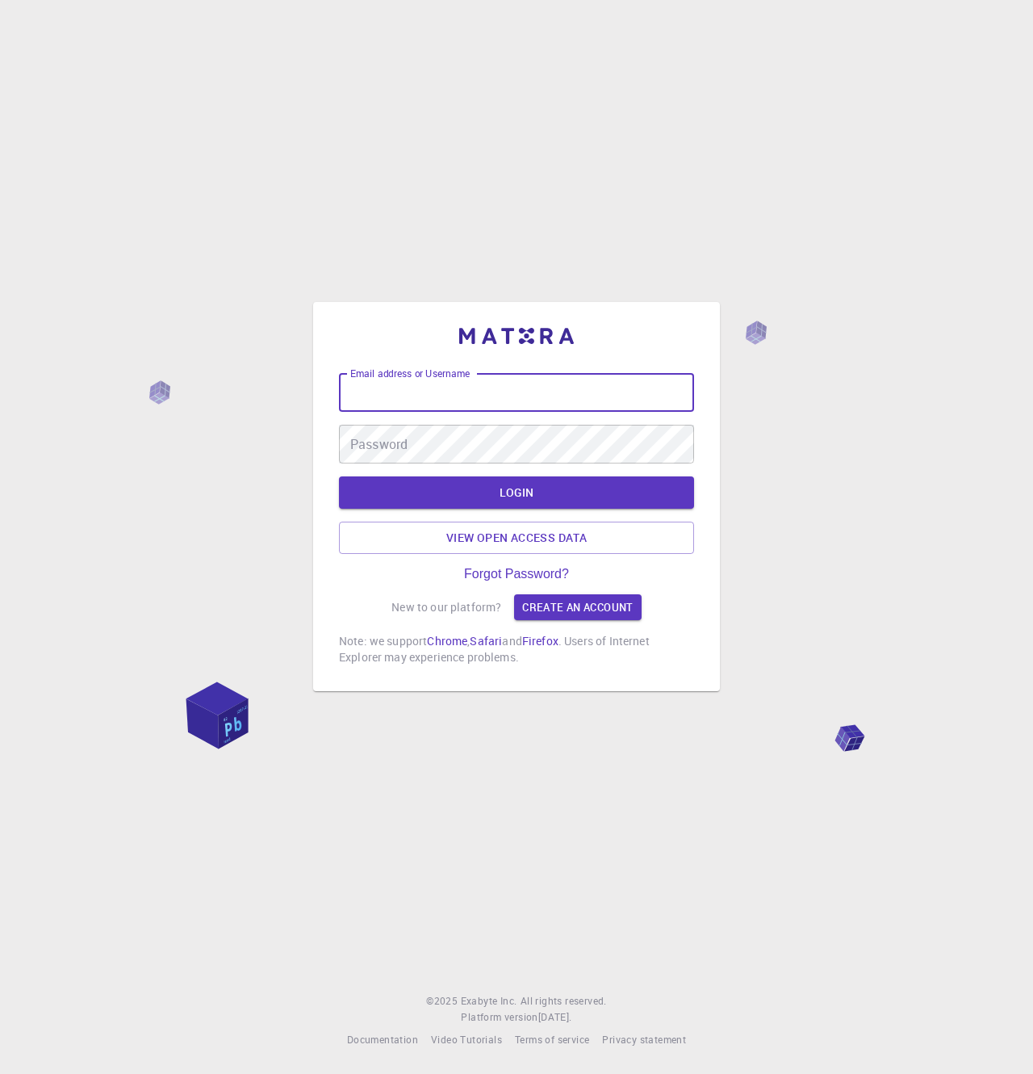
click at [449, 379] on div "Email address or Username Email address or Username" at bounding box center [516, 392] width 355 height 39
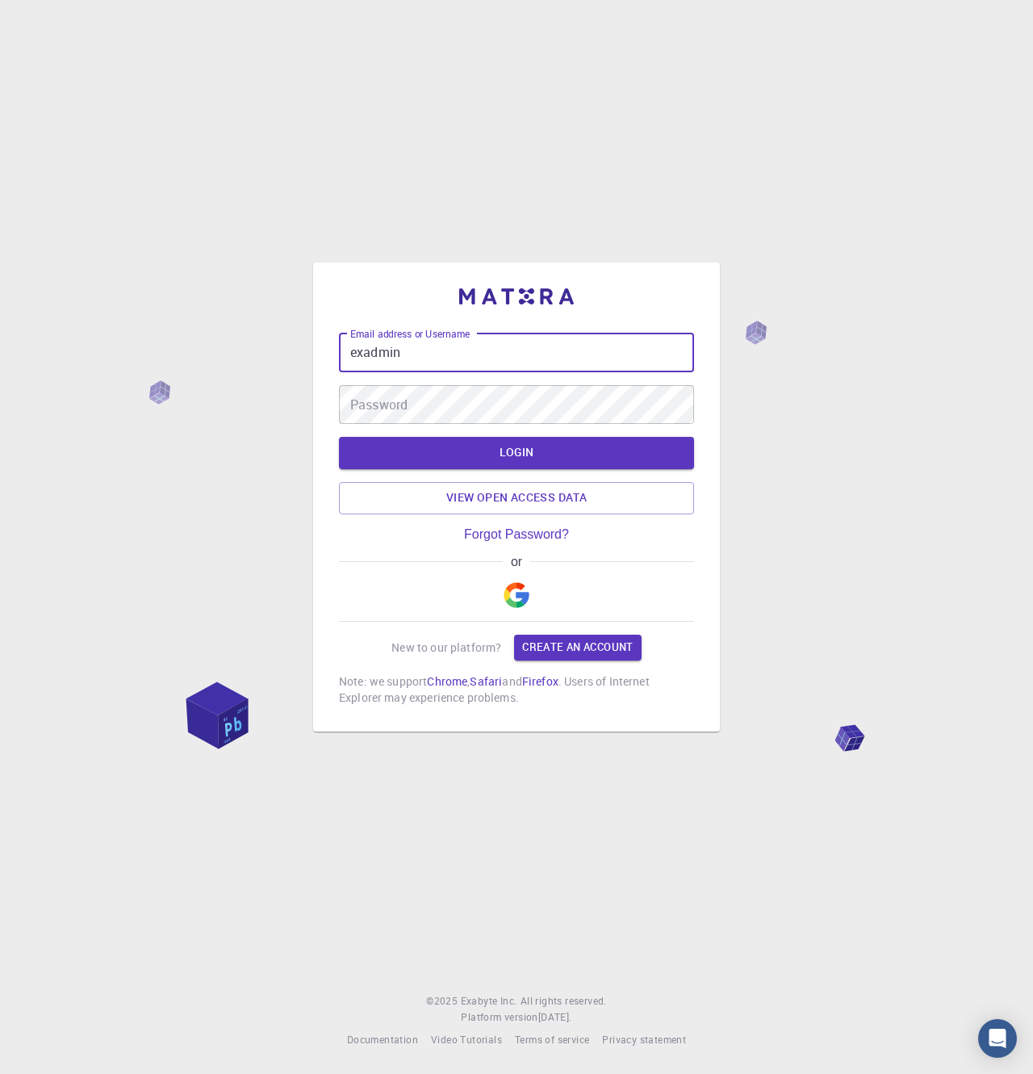
type input "exadmin"
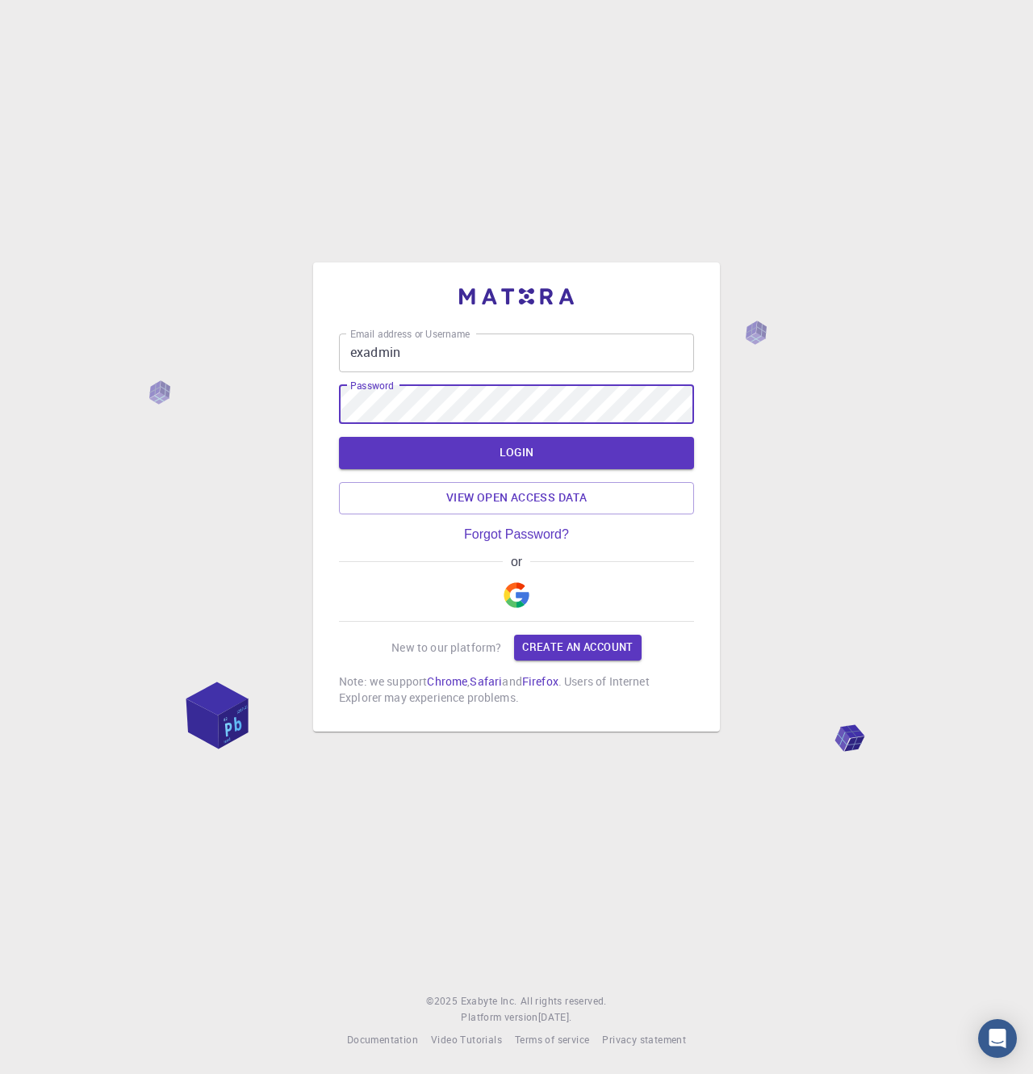
click at [339, 437] on button "LOGIN" at bounding box center [516, 453] width 355 height 32
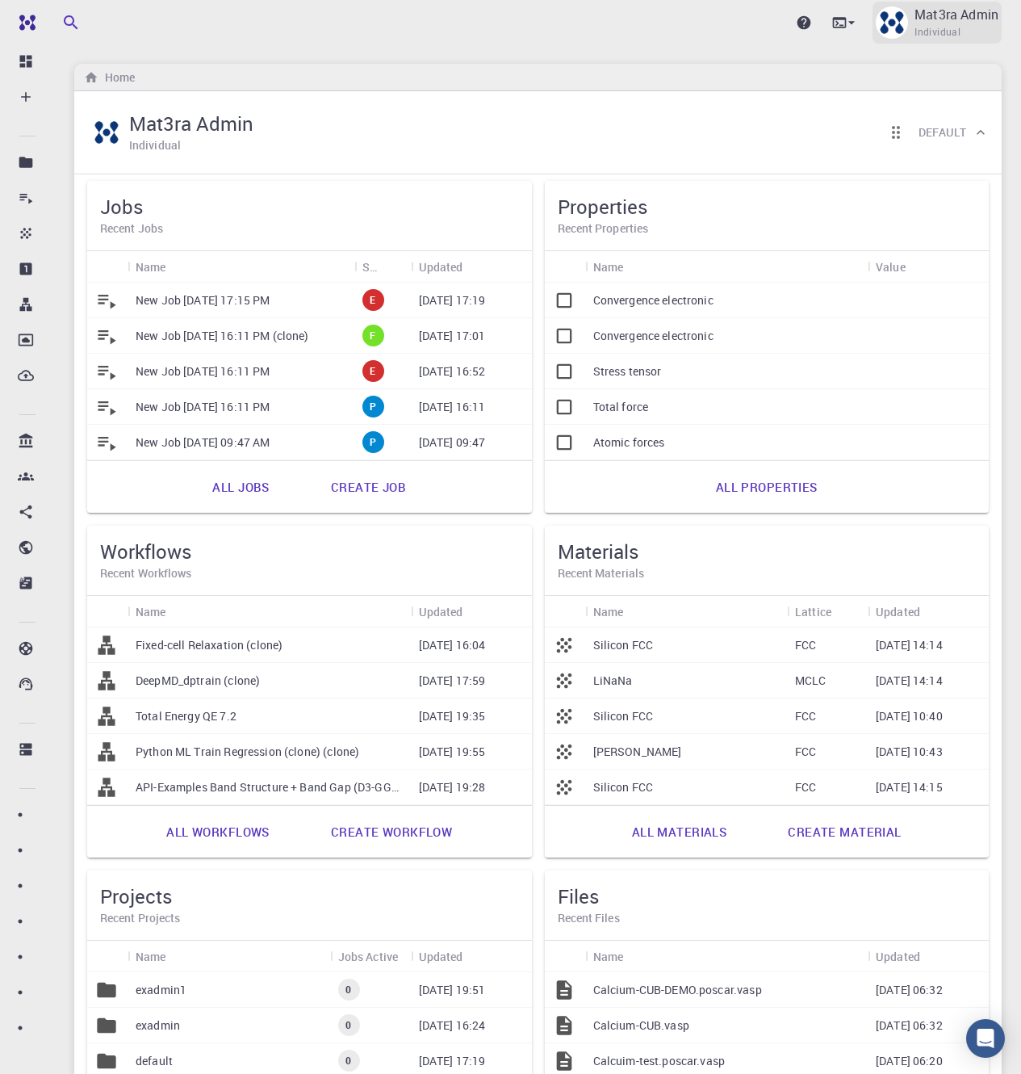
click at [948, 26] on span "Individual" at bounding box center [938, 32] width 46 height 16
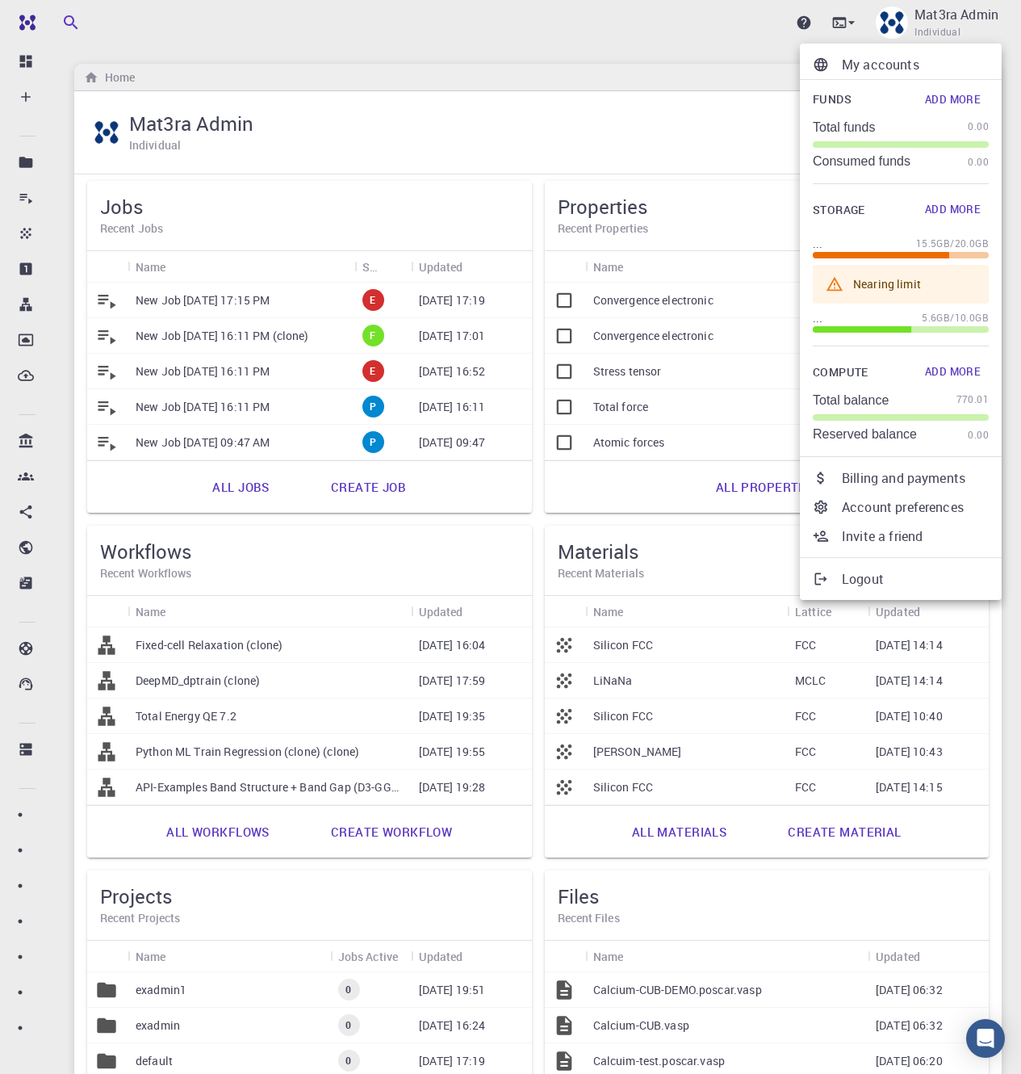
click at [866, 69] on p "My accounts" at bounding box center [915, 64] width 147 height 19
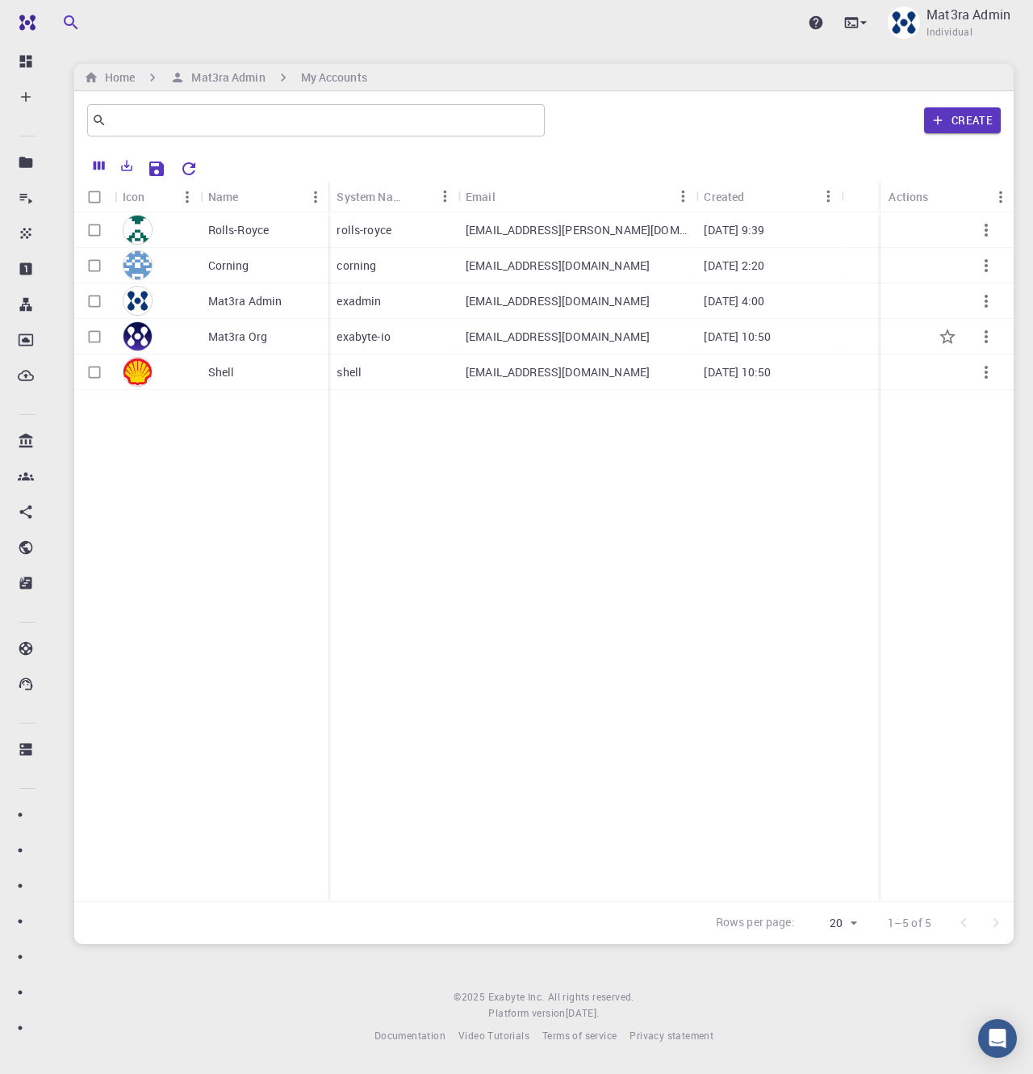
click at [279, 330] on div "Mat3ra Org" at bounding box center [264, 337] width 129 height 36
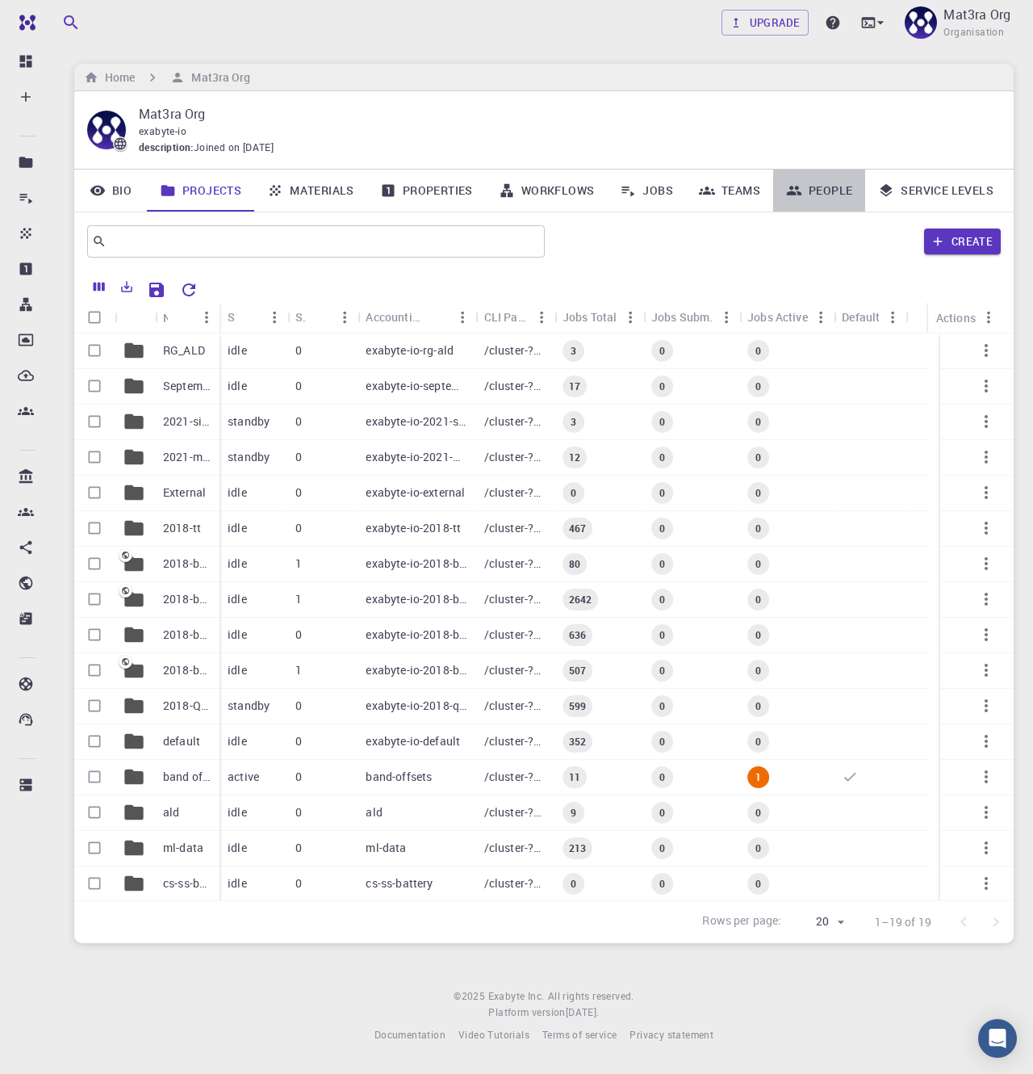
click at [827, 191] on link "People" at bounding box center [819, 191] width 92 height 42
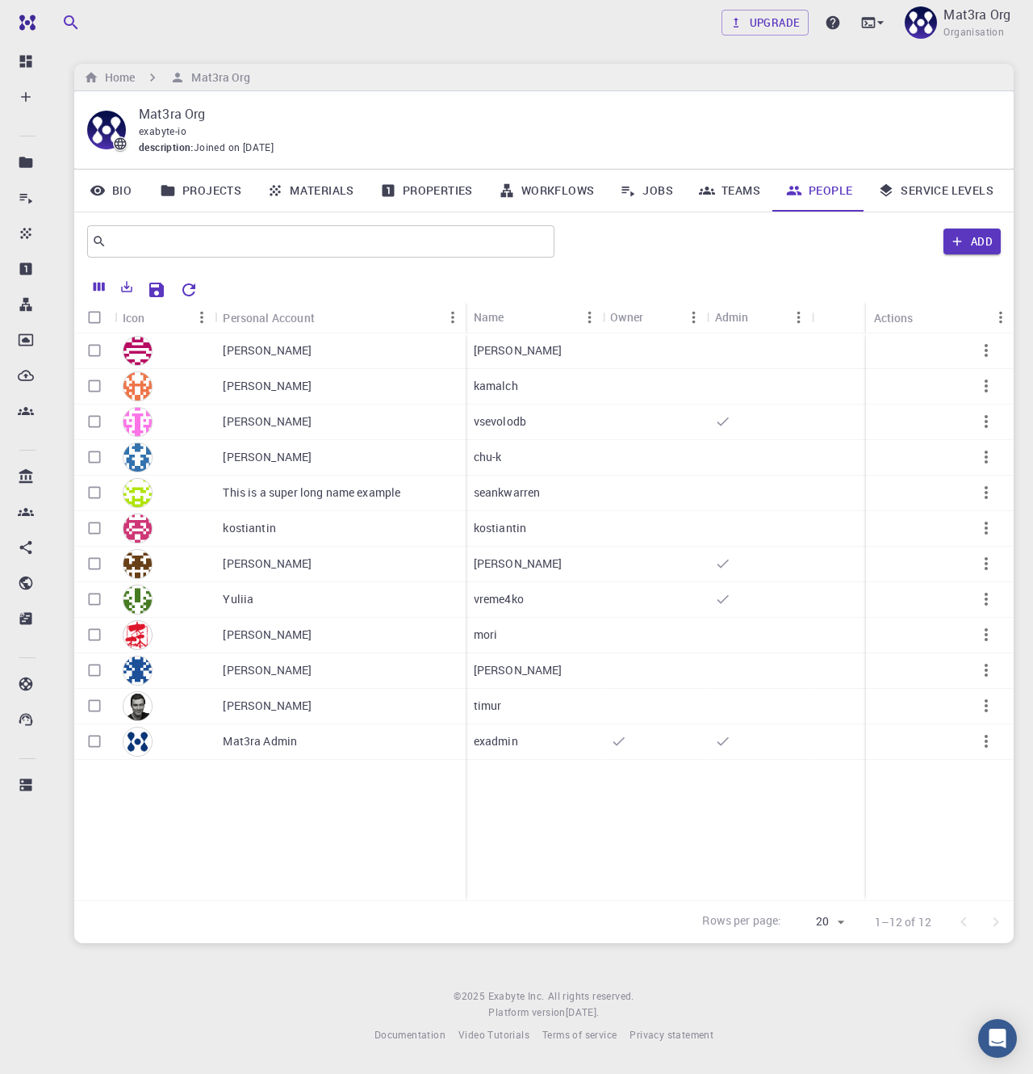
click at [743, 198] on link "Teams" at bounding box center [729, 191] width 87 height 42
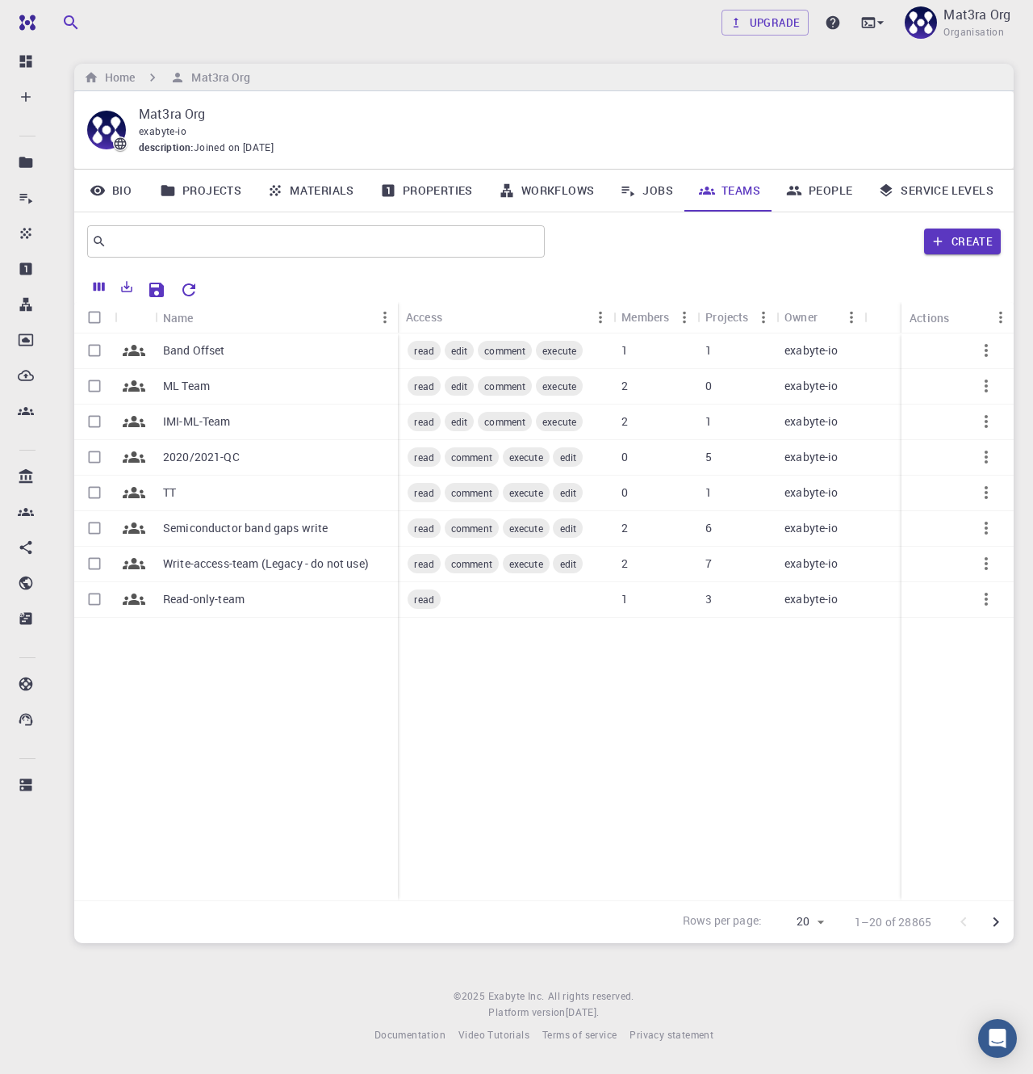
click at [805, 189] on link "People" at bounding box center [819, 191] width 92 height 42
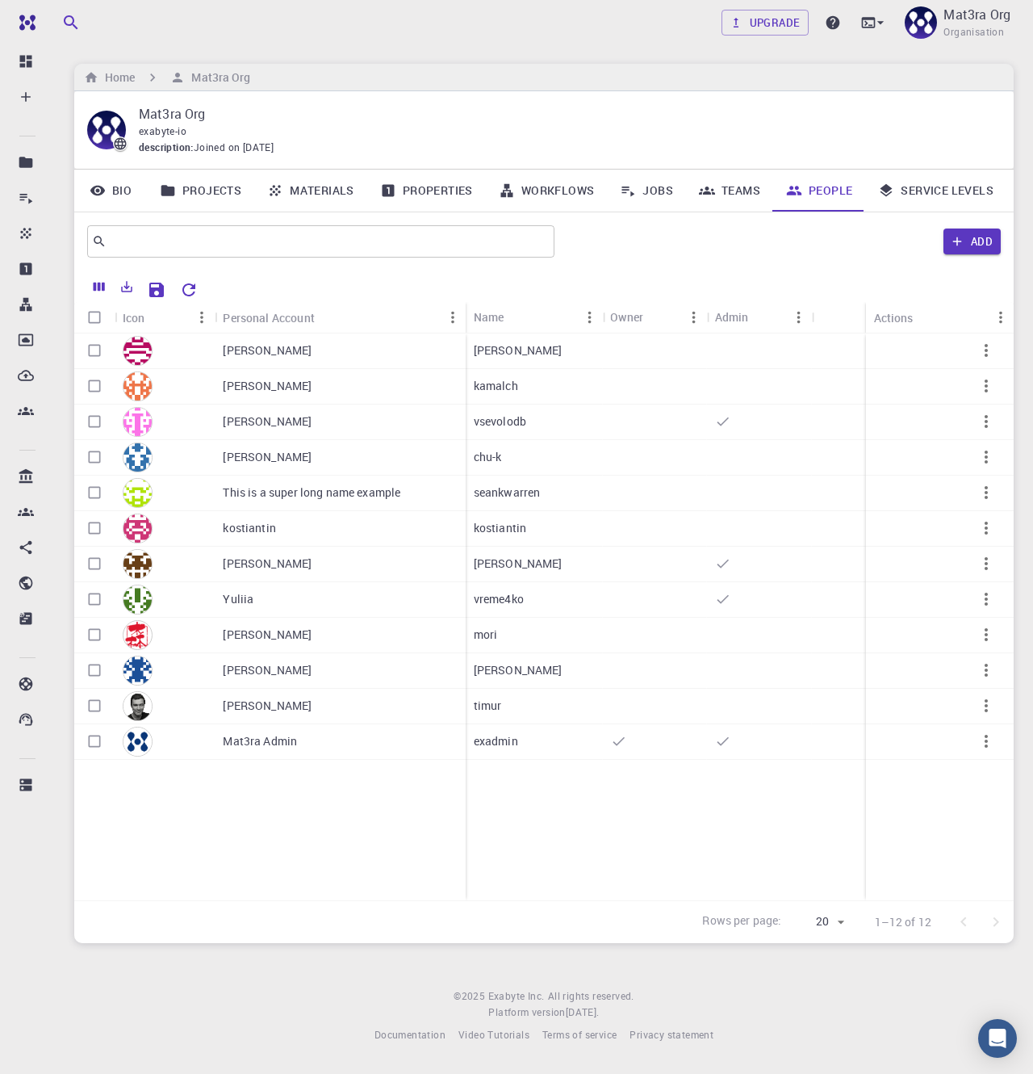
click at [296, 185] on link "Materials" at bounding box center [310, 191] width 113 height 42
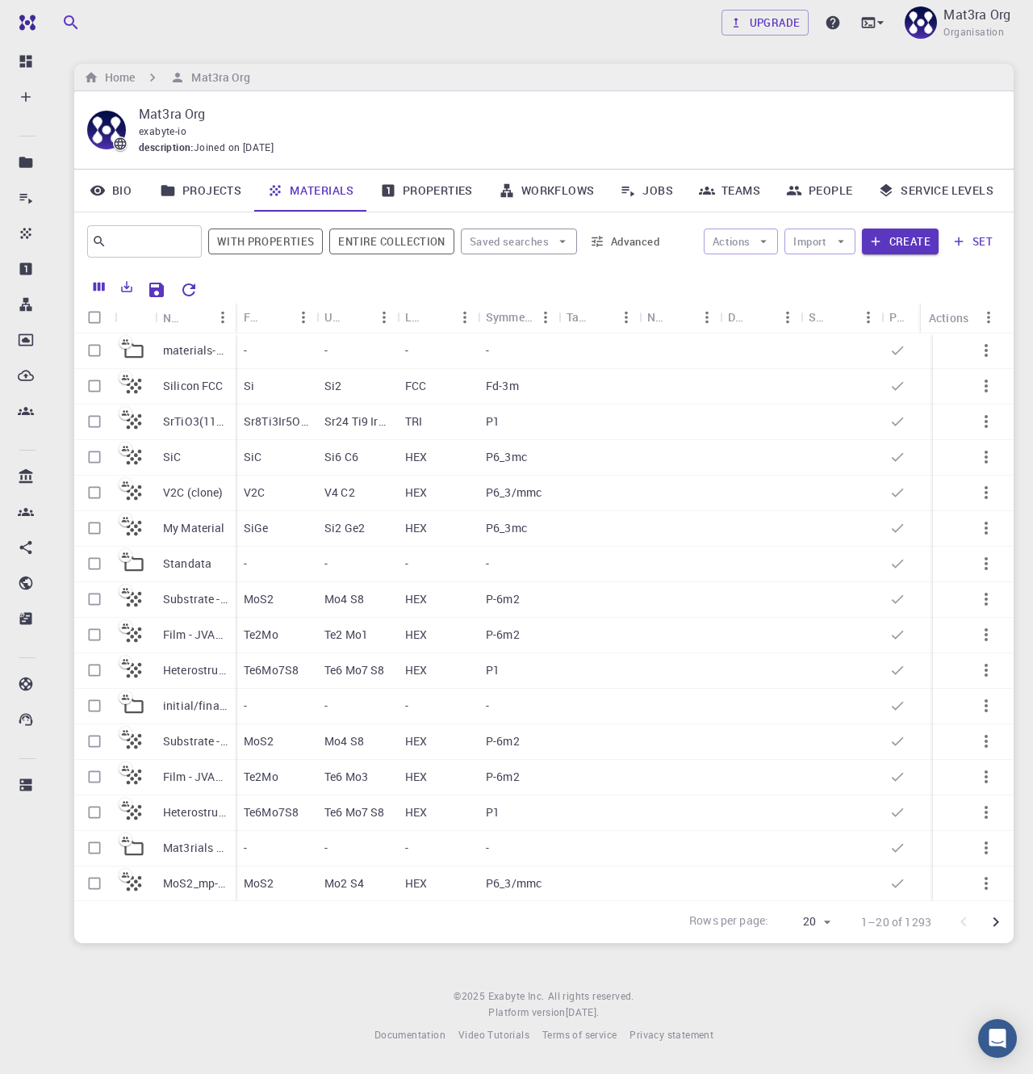
click at [533, 320] on div "Symmetry" at bounding box center [509, 316] width 47 height 31
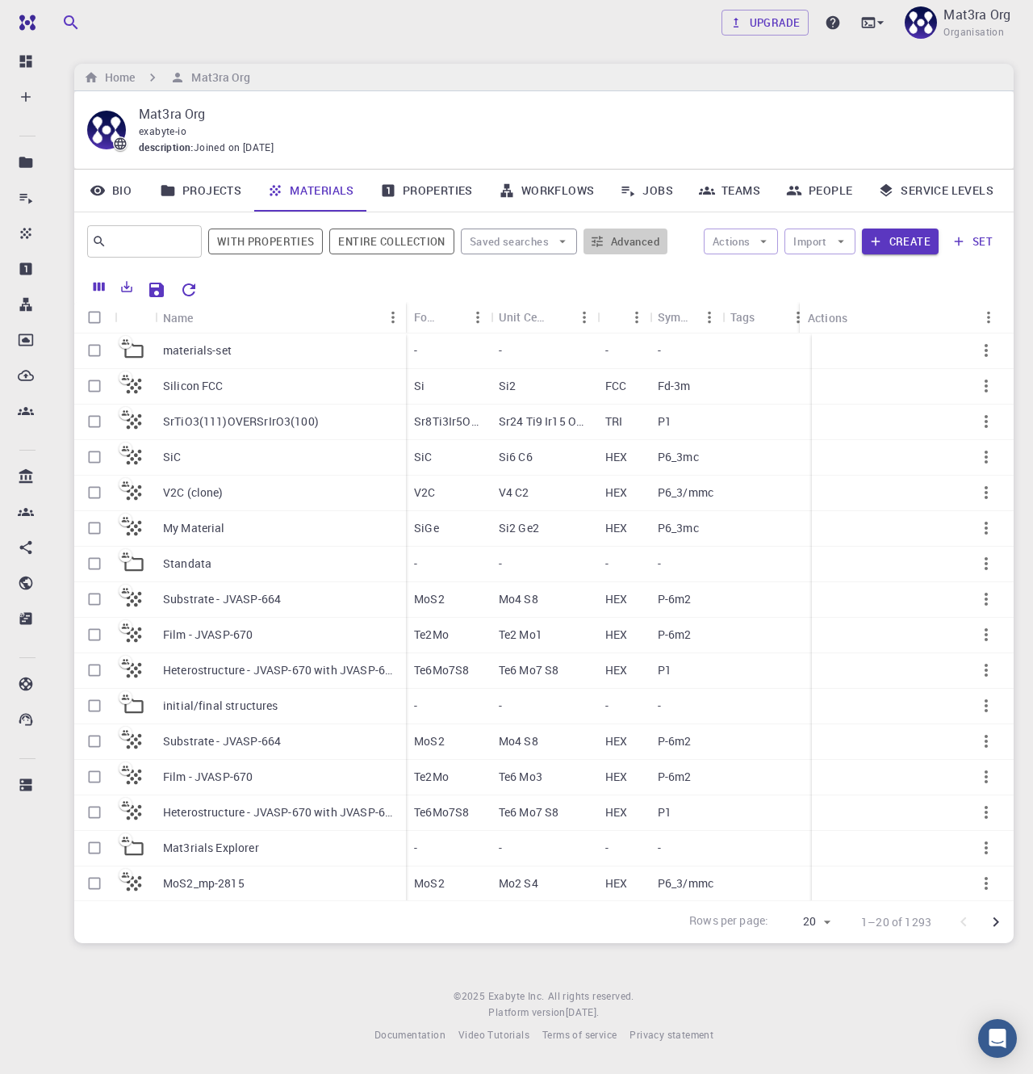
click at [629, 245] on button "Advanced" at bounding box center [626, 241] width 84 height 26
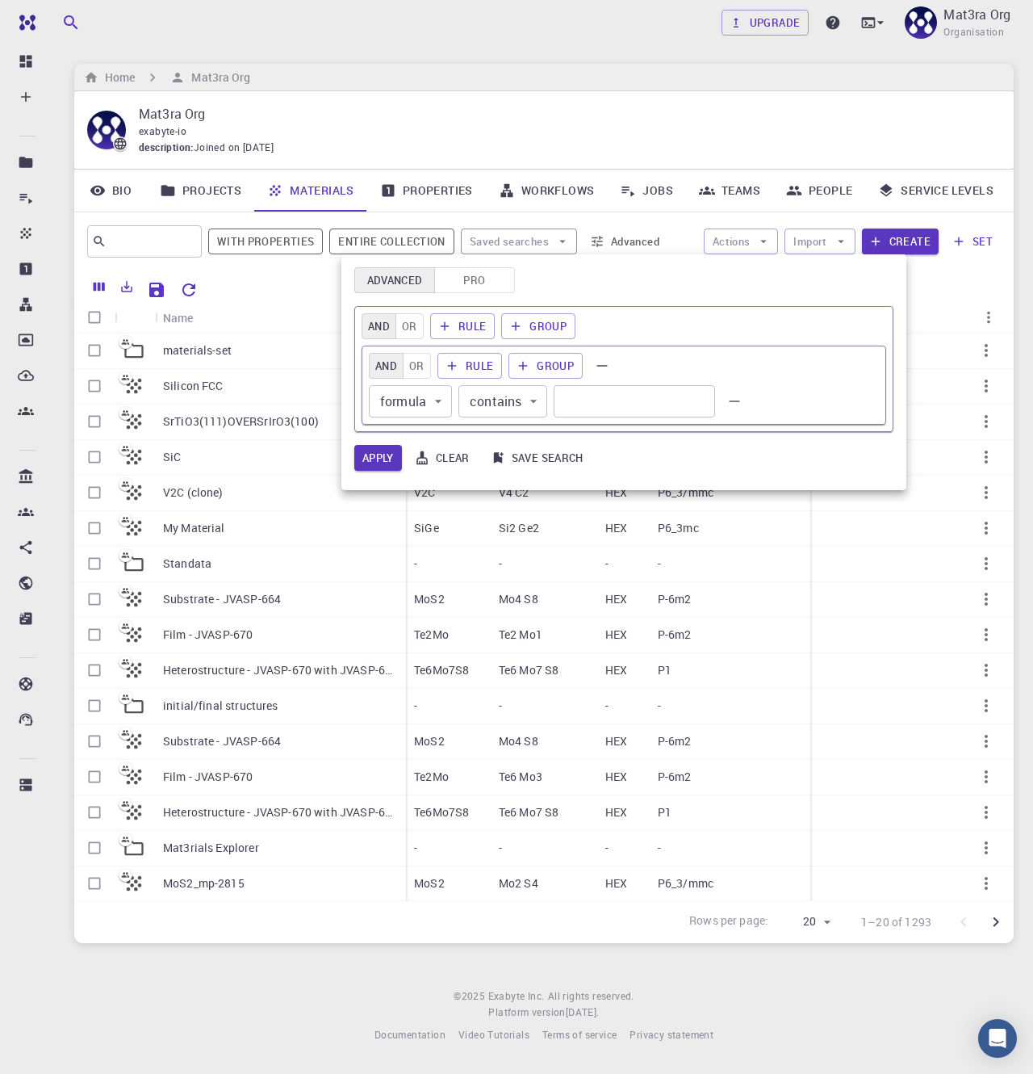
click at [429, 399] on body "Team Dashboard Create New Job New Material Create Material Upload File Import f…" at bounding box center [516, 537] width 1033 height 1074
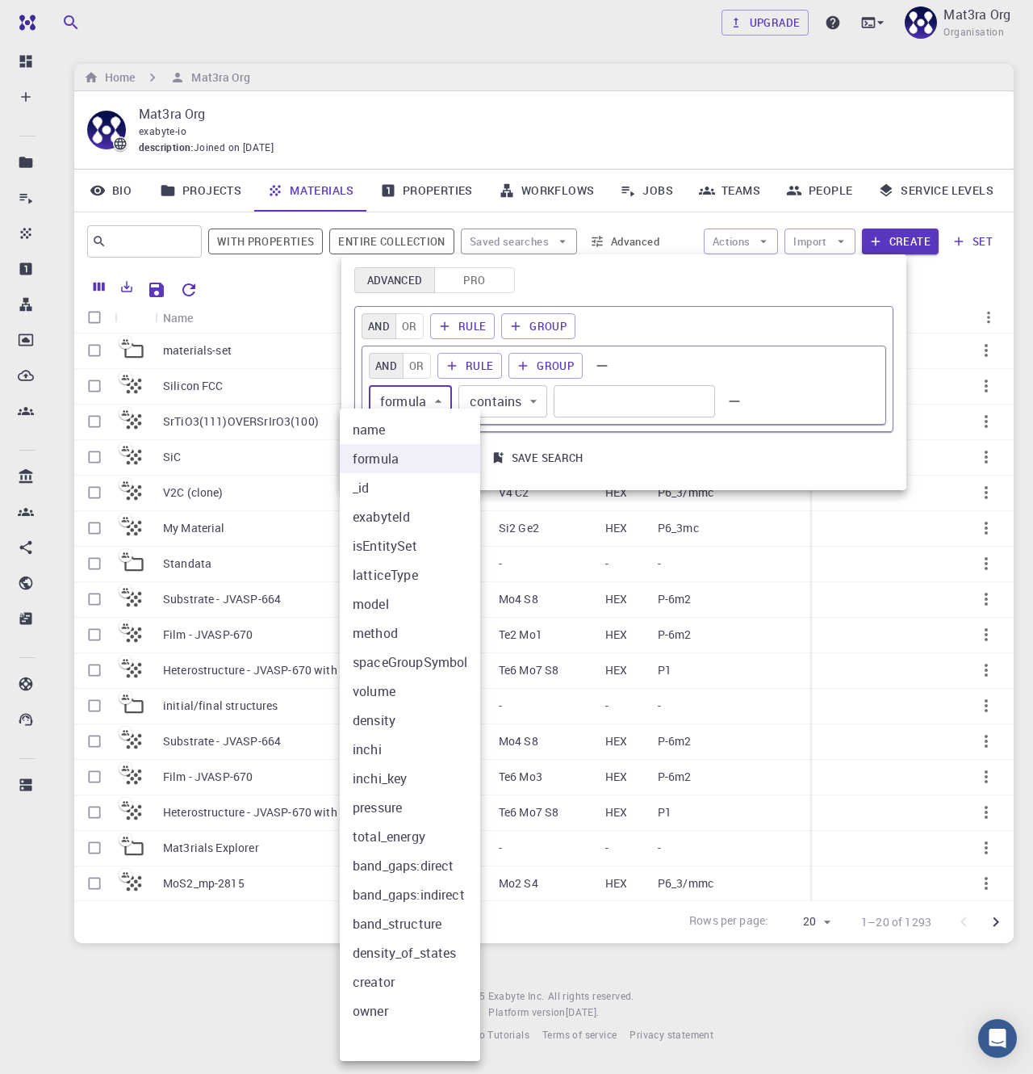
click at [505, 282] on div at bounding box center [516, 537] width 1033 height 1074
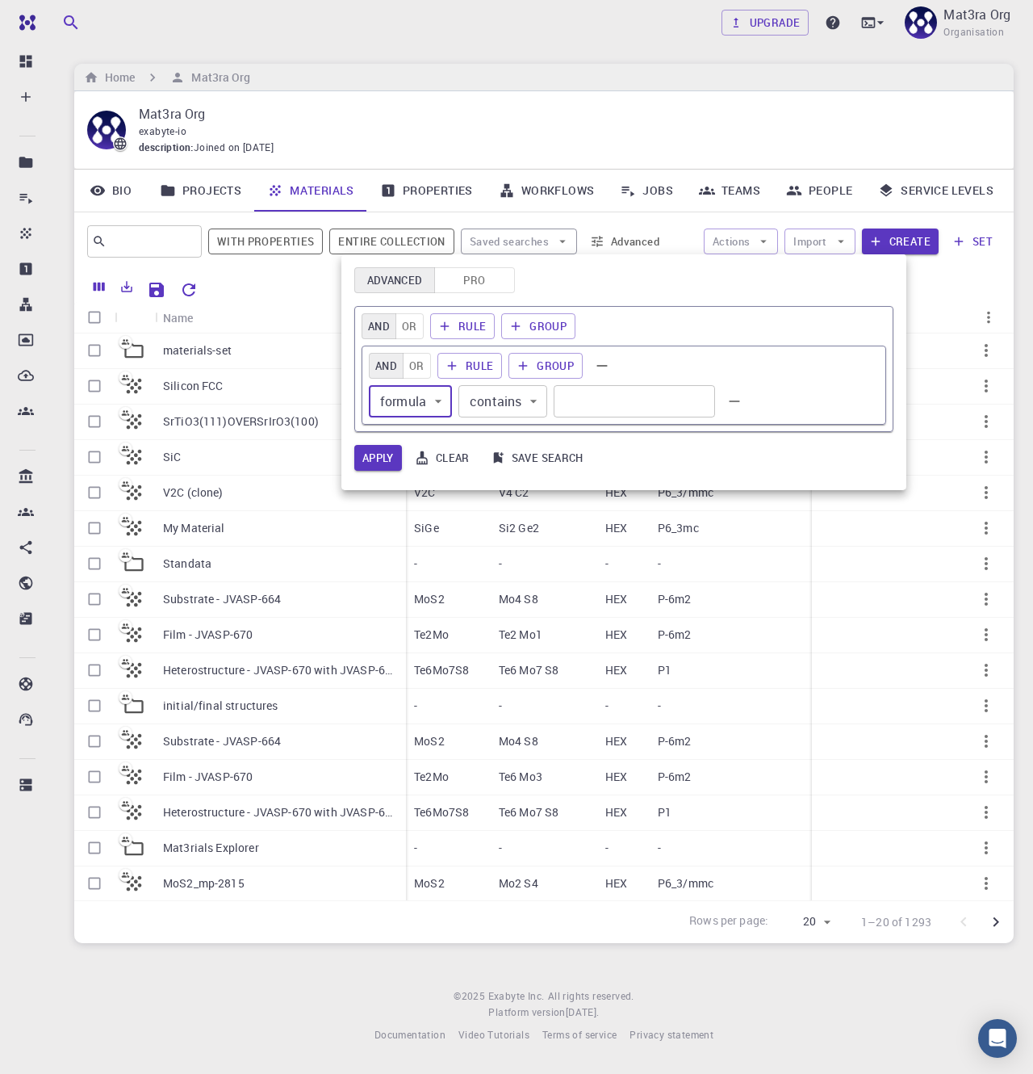
click at [479, 277] on div "name formula _id exabyteId isEntitySet latticeType model method spaceGroupSymbo…" at bounding box center [516, 537] width 1033 height 1074
click at [484, 283] on button "Pro" at bounding box center [474, 280] width 81 height 26
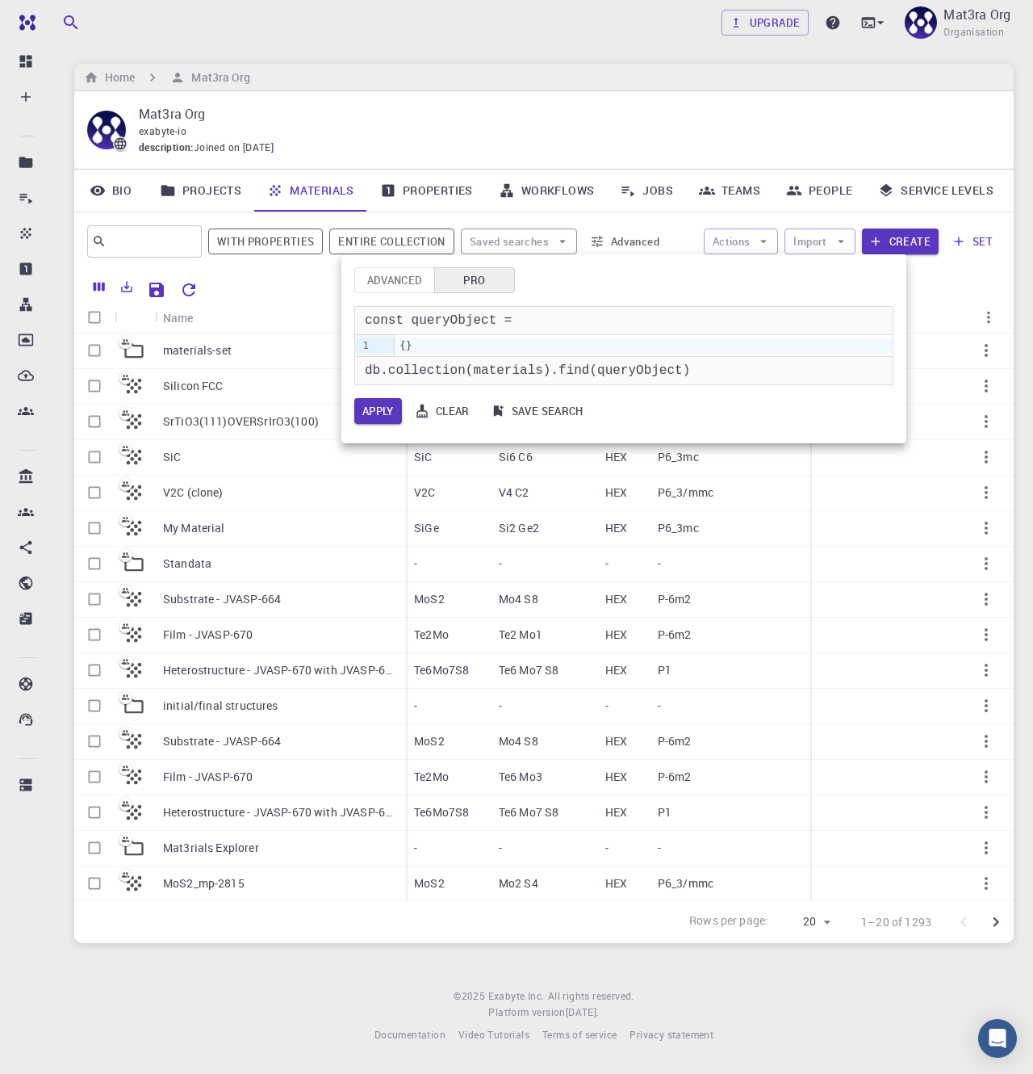
click at [600, 349] on div "{}" at bounding box center [644, 345] width 498 height 15
click at [360, 416] on button "Apply" at bounding box center [378, 411] width 48 height 26
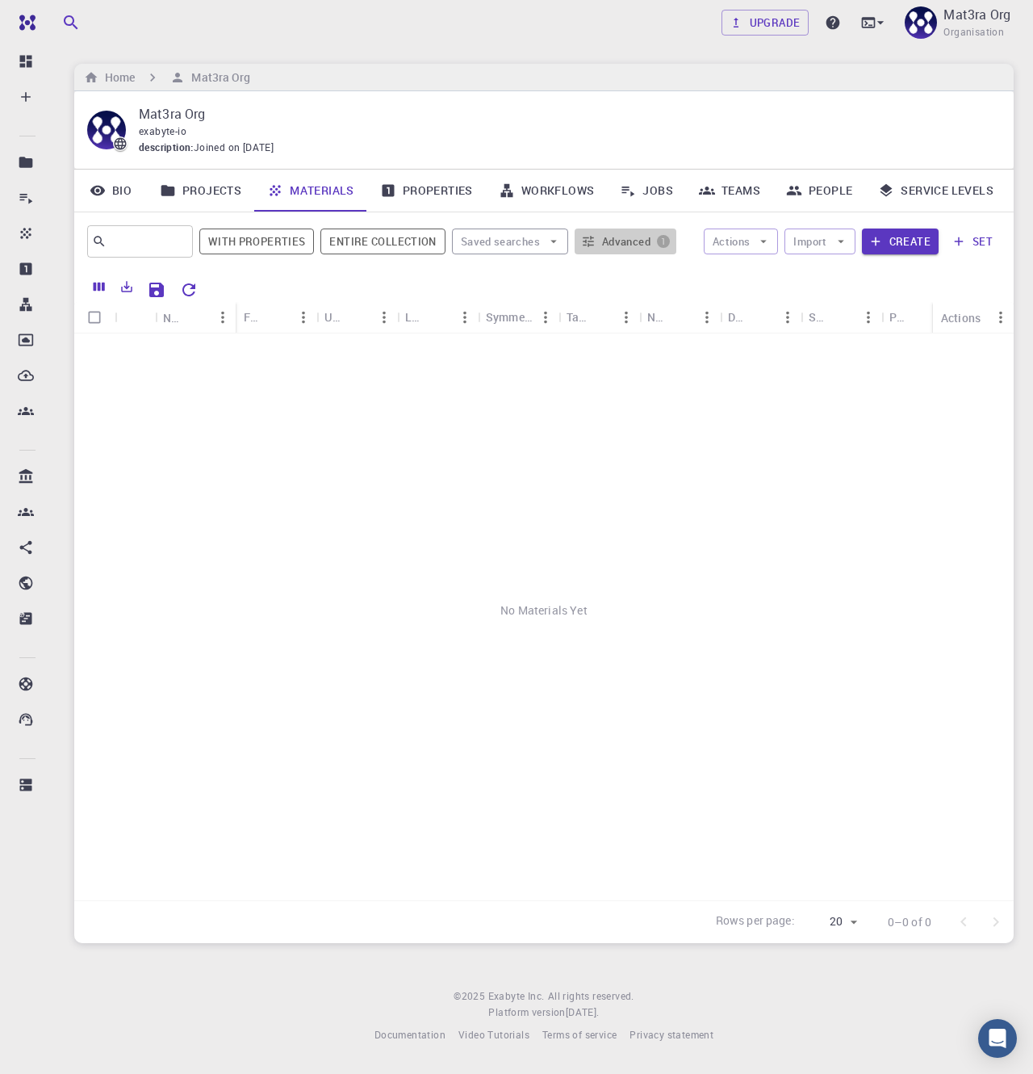
click at [637, 240] on button "Advanced 1" at bounding box center [626, 241] width 102 height 26
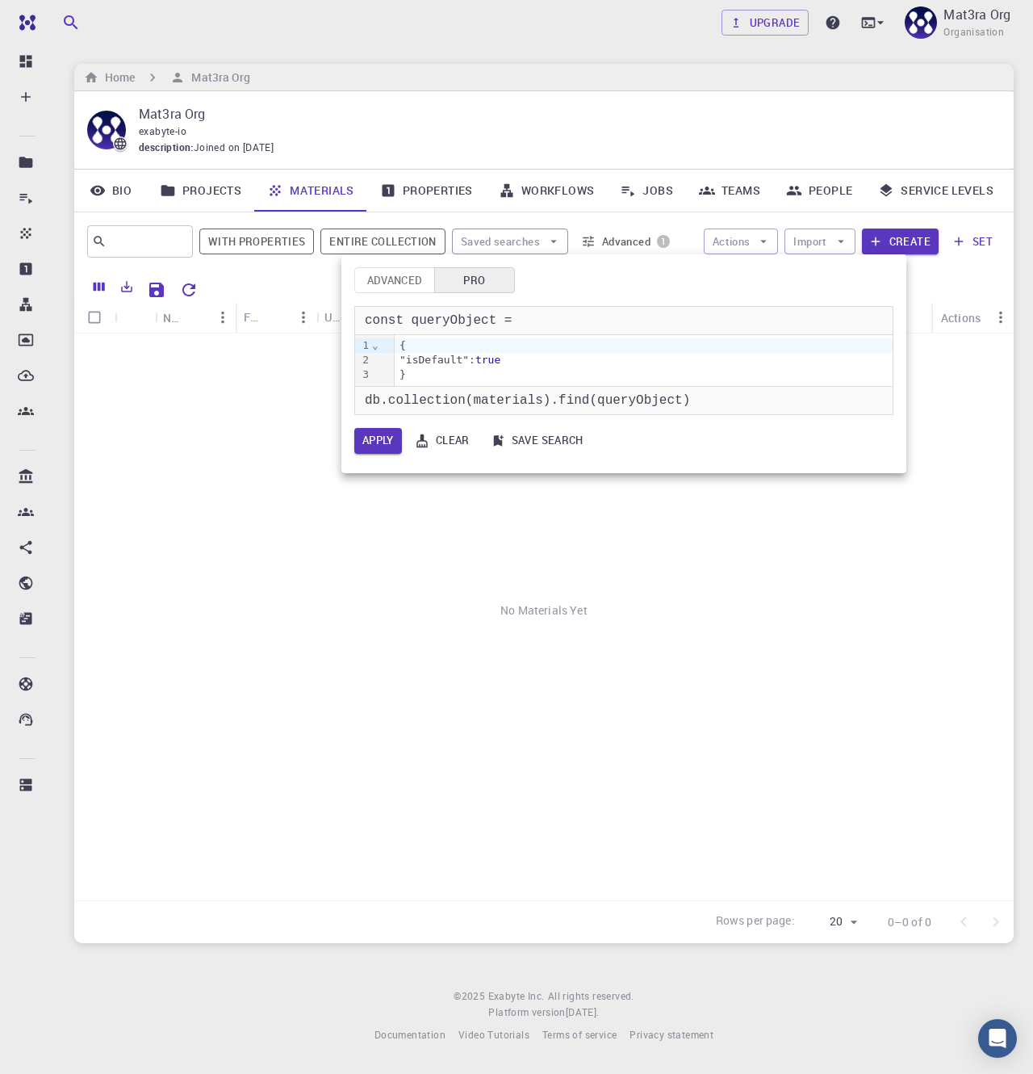
click at [1028, 219] on div at bounding box center [516, 537] width 1033 height 1074
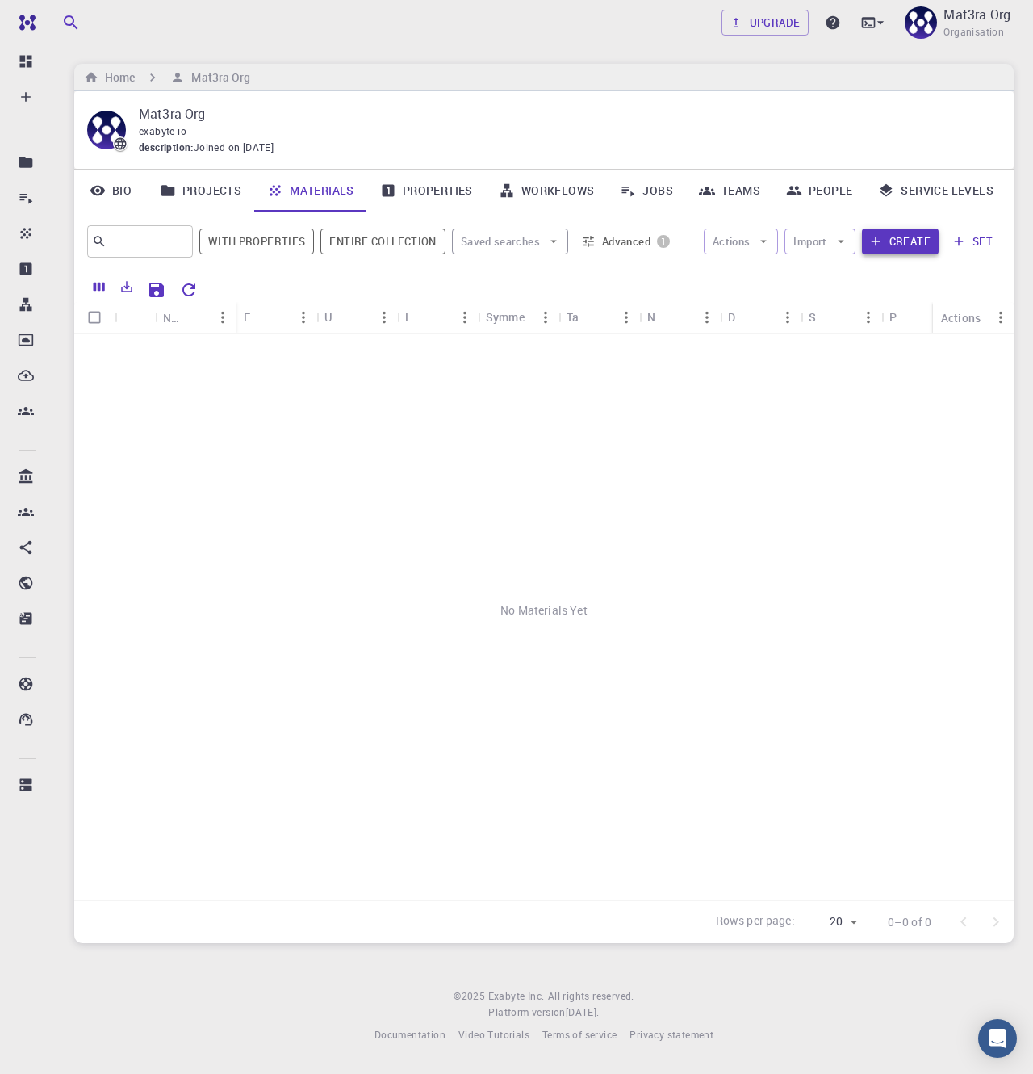
click at [905, 241] on button "Create" at bounding box center [900, 241] width 77 height 26
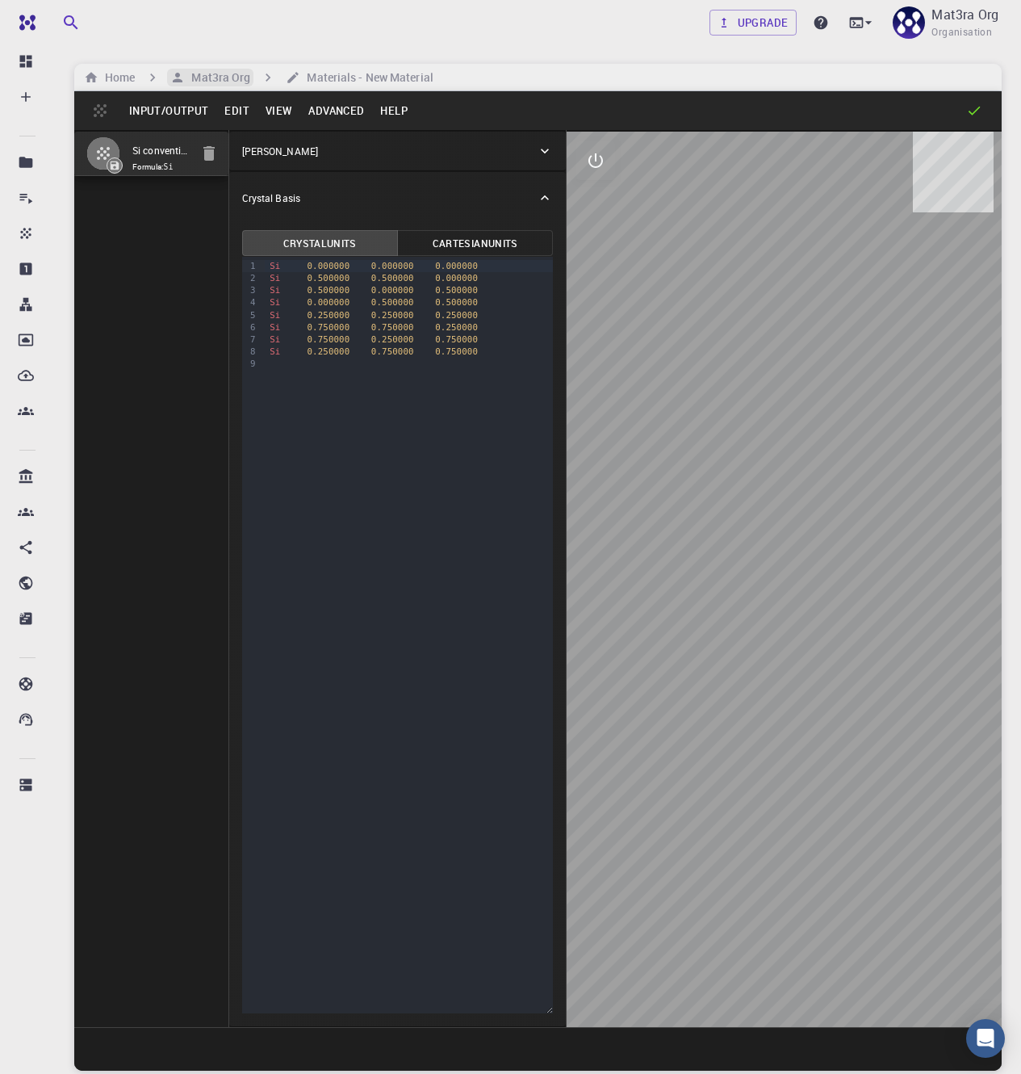
click at [219, 78] on h6 "Mat3ra Org" at bounding box center [217, 78] width 65 height 18
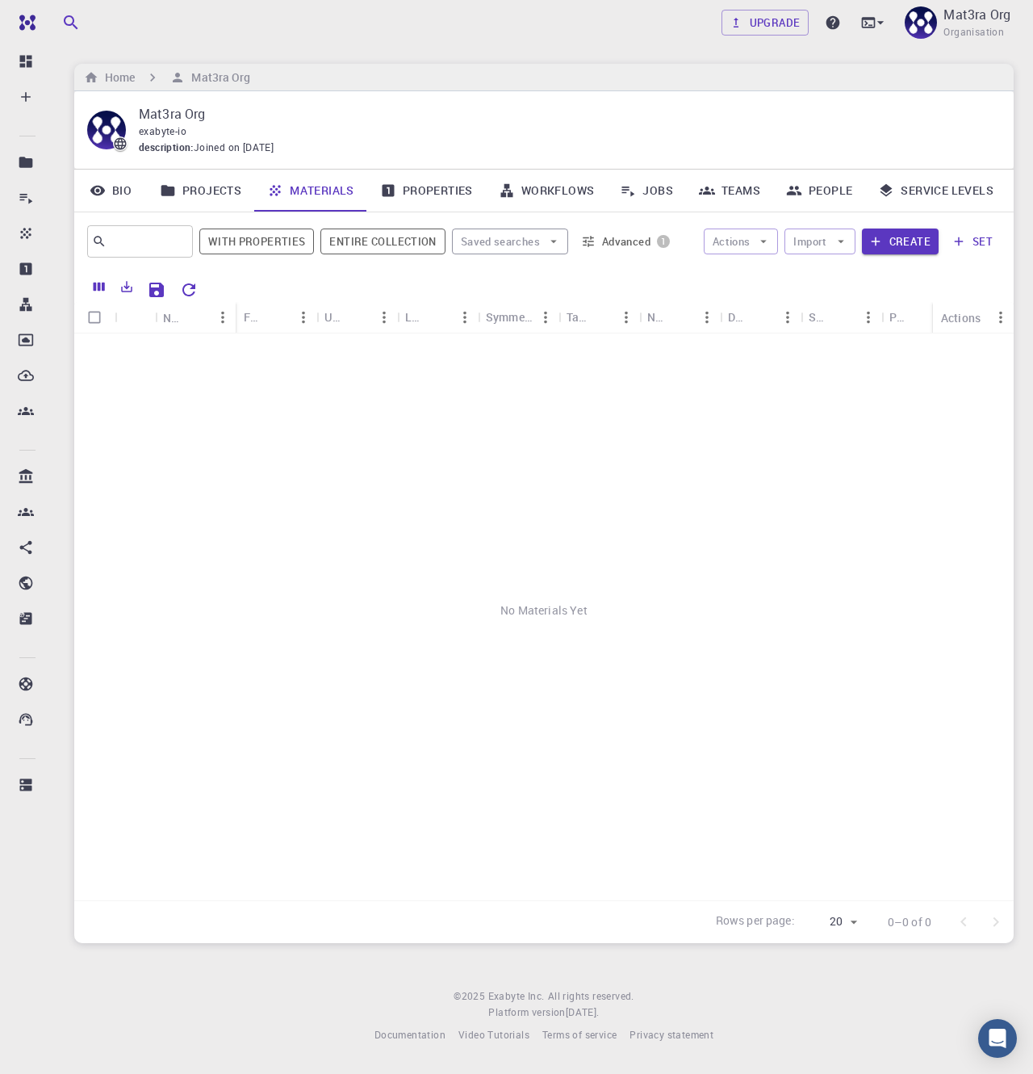
click at [619, 242] on button "Advanced 1" at bounding box center [626, 241] width 102 height 26
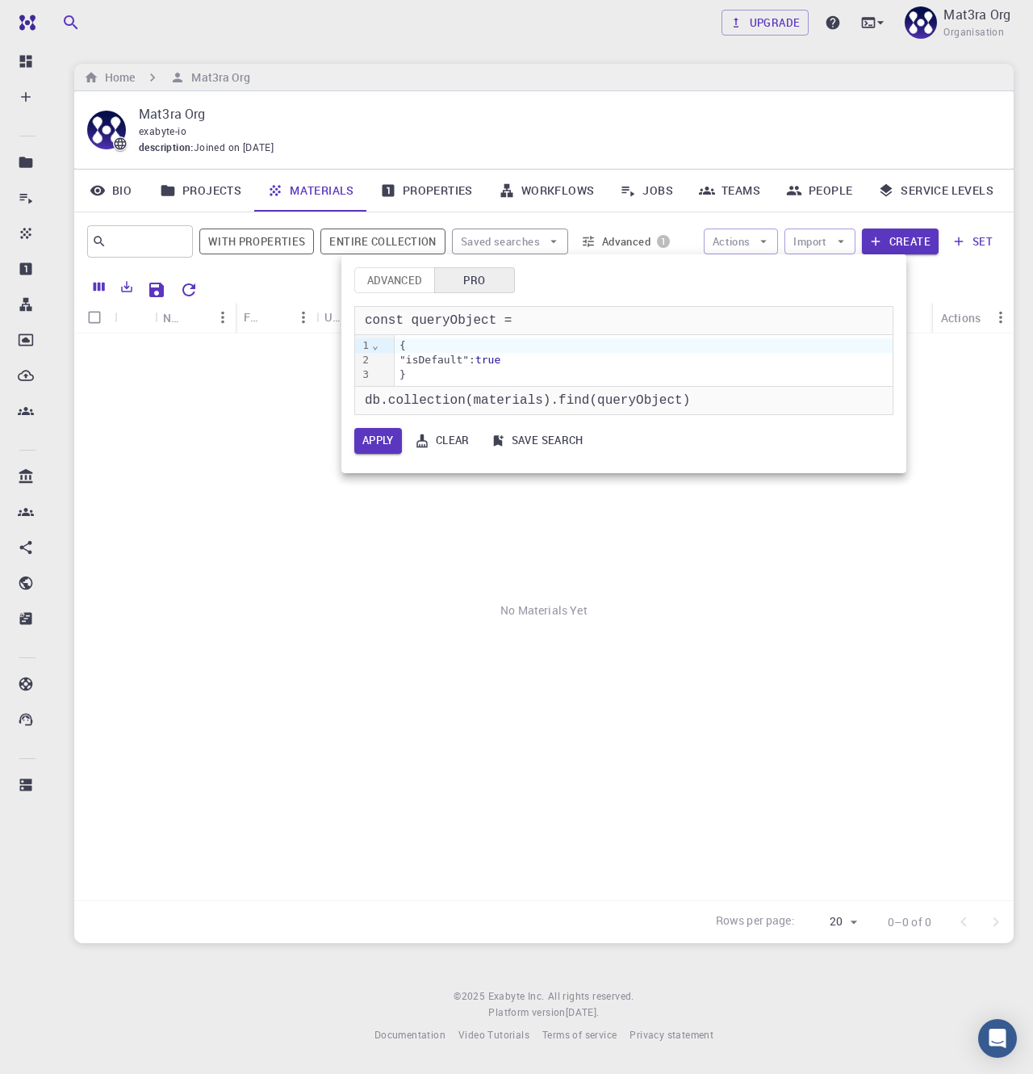
click at [451, 442] on button "Clear" at bounding box center [443, 441] width 69 height 26
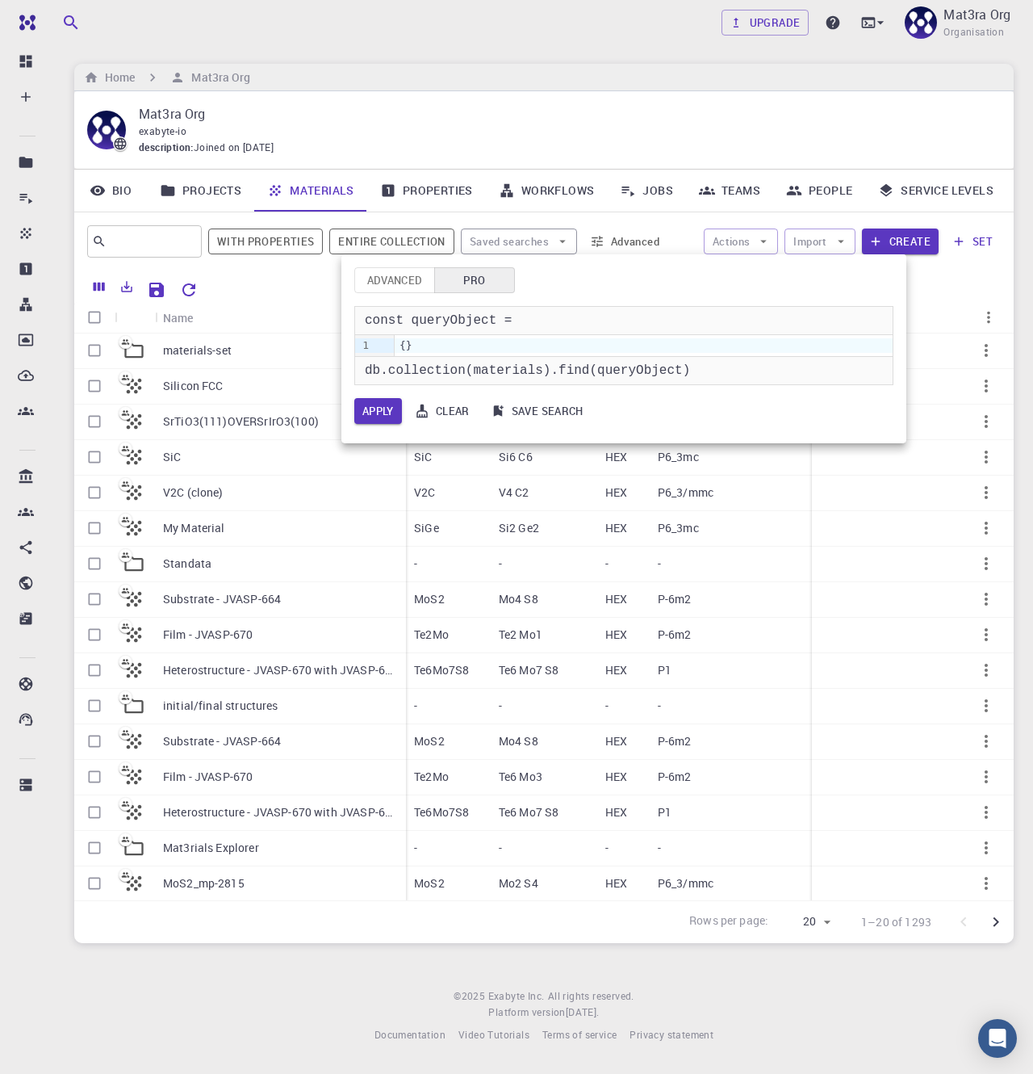
click at [811, 284] on div "Advanced Pro" at bounding box center [623, 280] width 539 height 26
click at [456, 416] on button "Clear" at bounding box center [443, 411] width 69 height 26
click at [404, 276] on button "Advanced" at bounding box center [394, 280] width 81 height 26
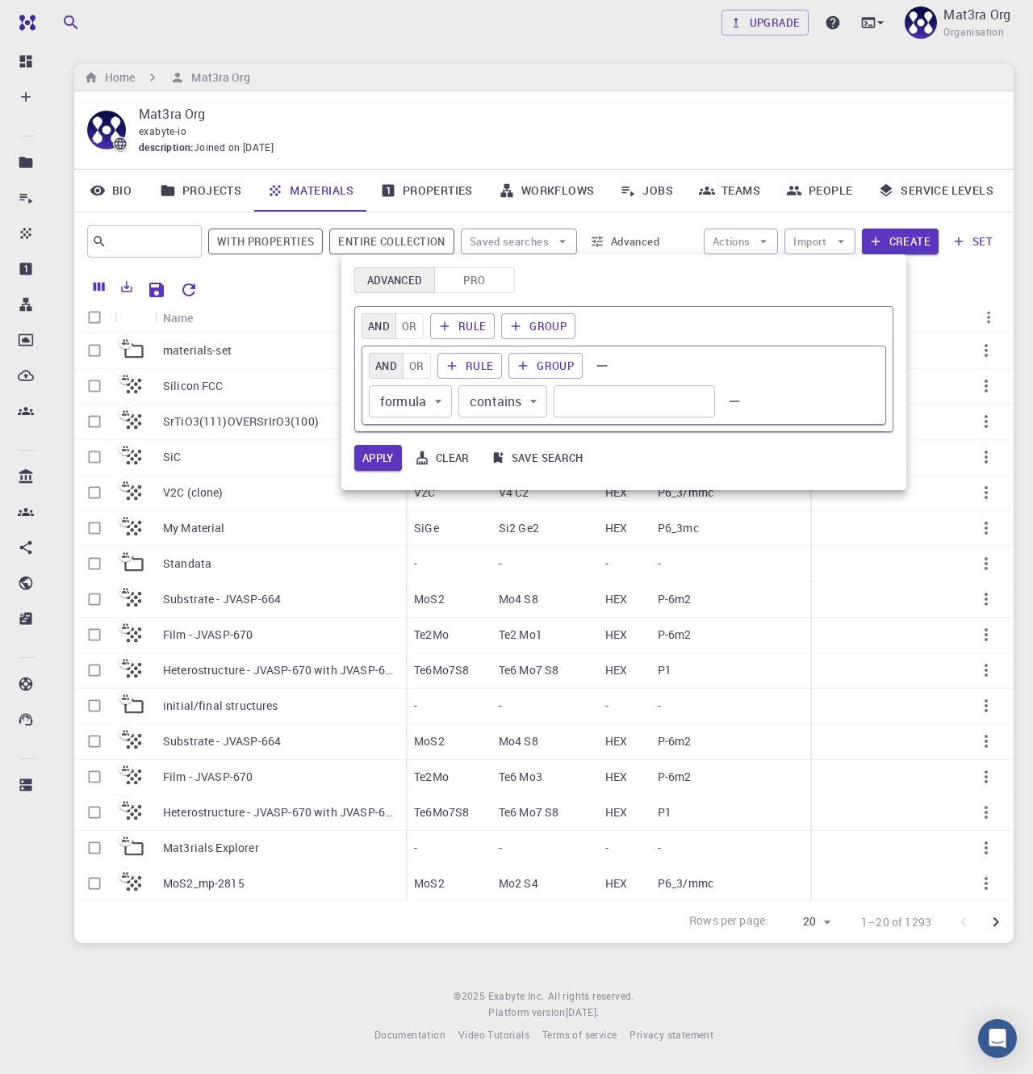
click at [595, 69] on div at bounding box center [516, 537] width 1033 height 1074
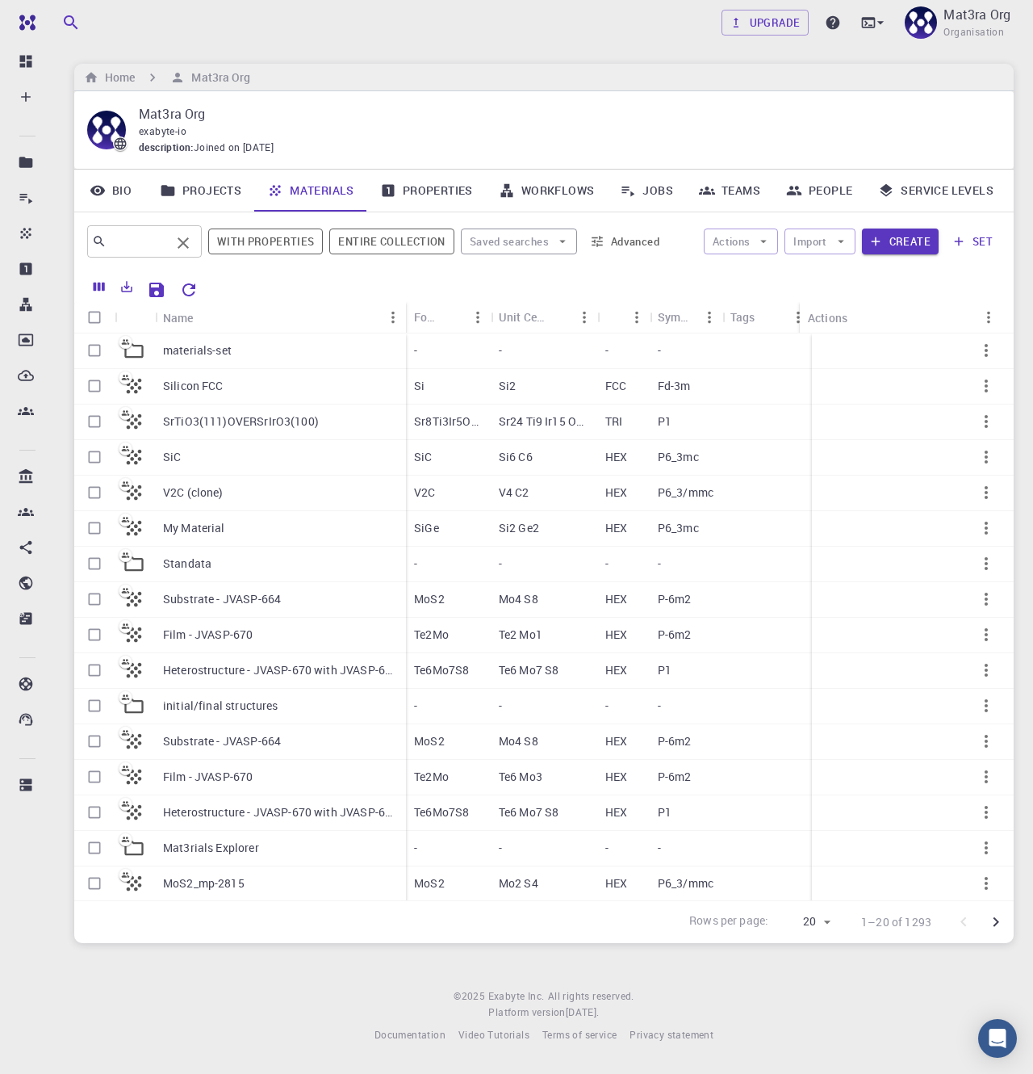
click at [157, 243] on input "text" at bounding box center [139, 241] width 64 height 23
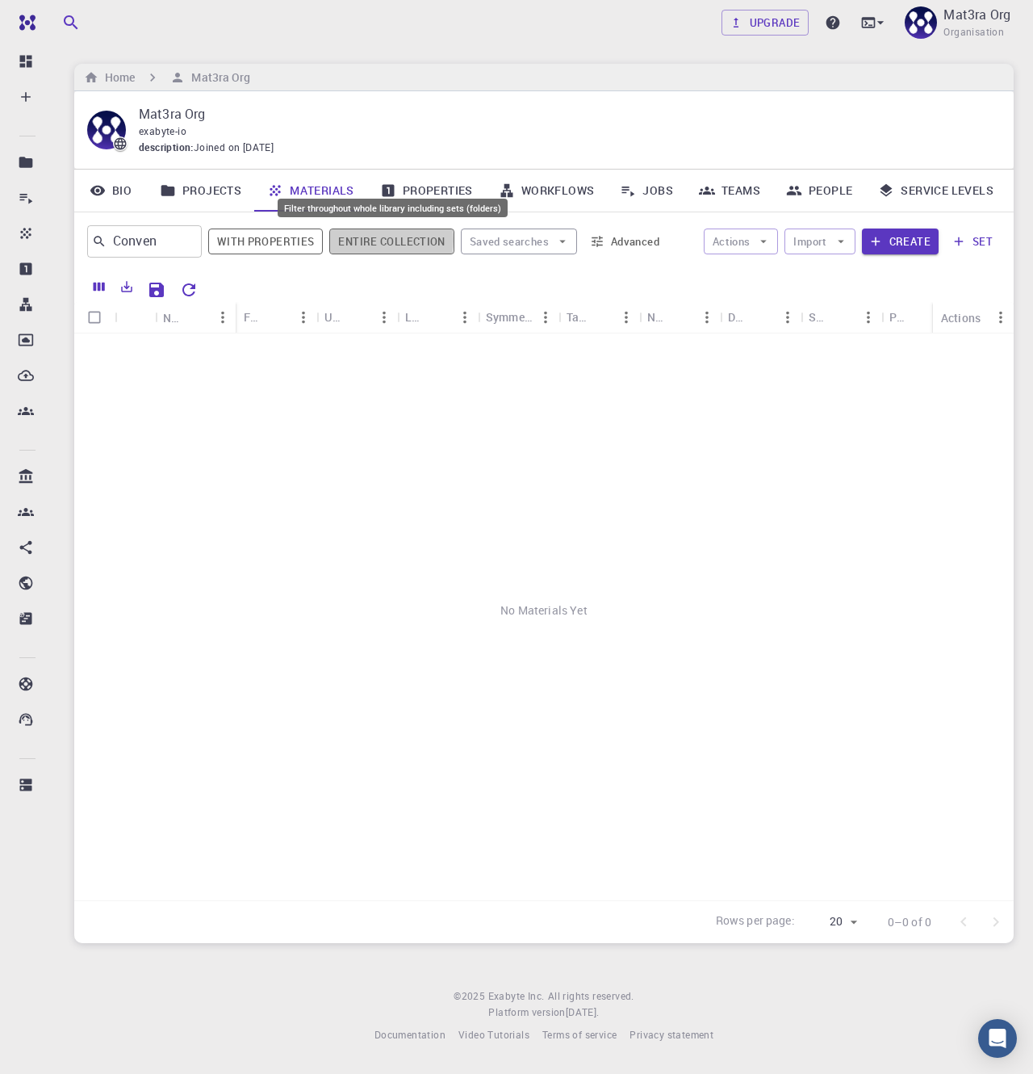
click at [364, 240] on button "Entire collection" at bounding box center [391, 241] width 124 height 26
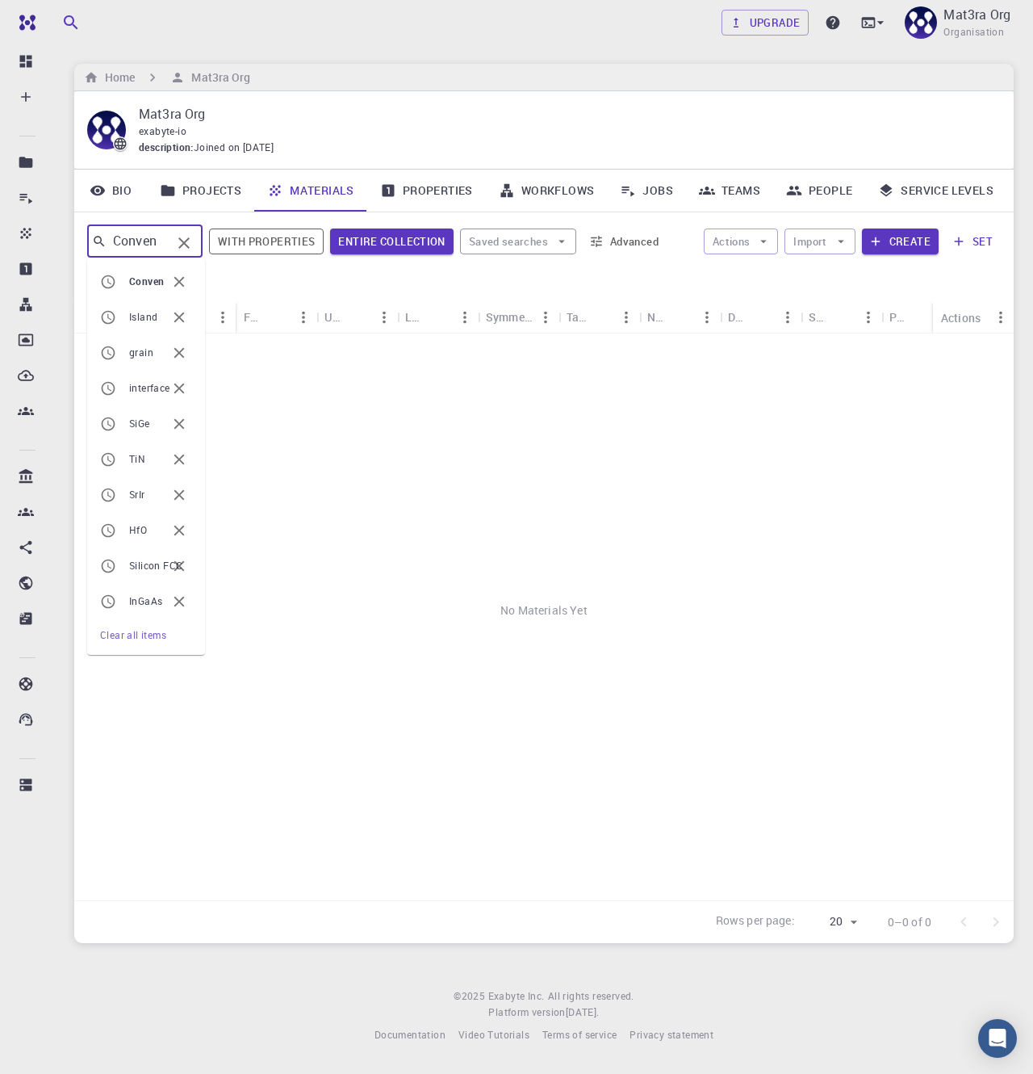
click at [162, 241] on input "Conven" at bounding box center [139, 241] width 65 height 23
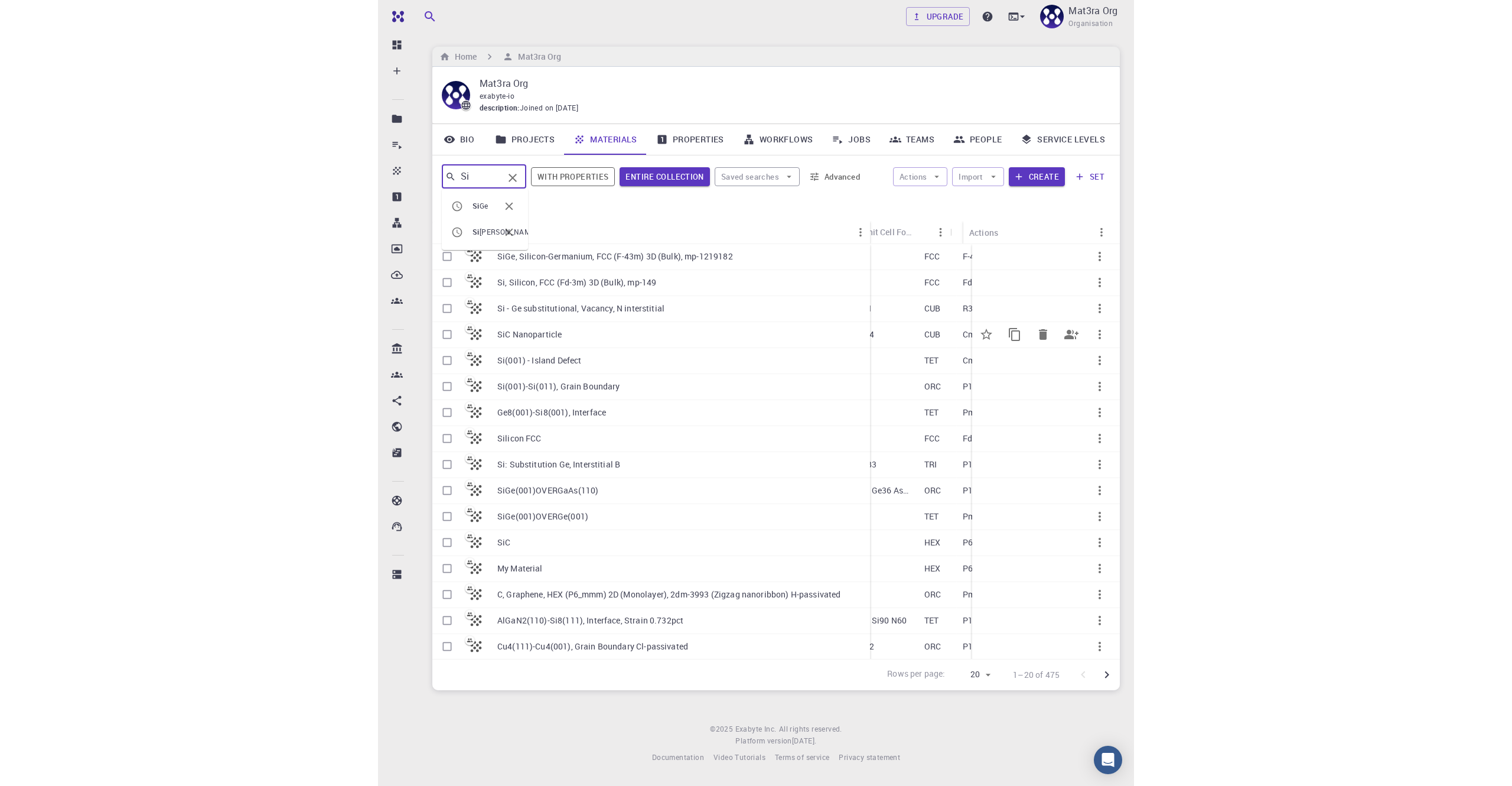
scroll to position [0, 142]
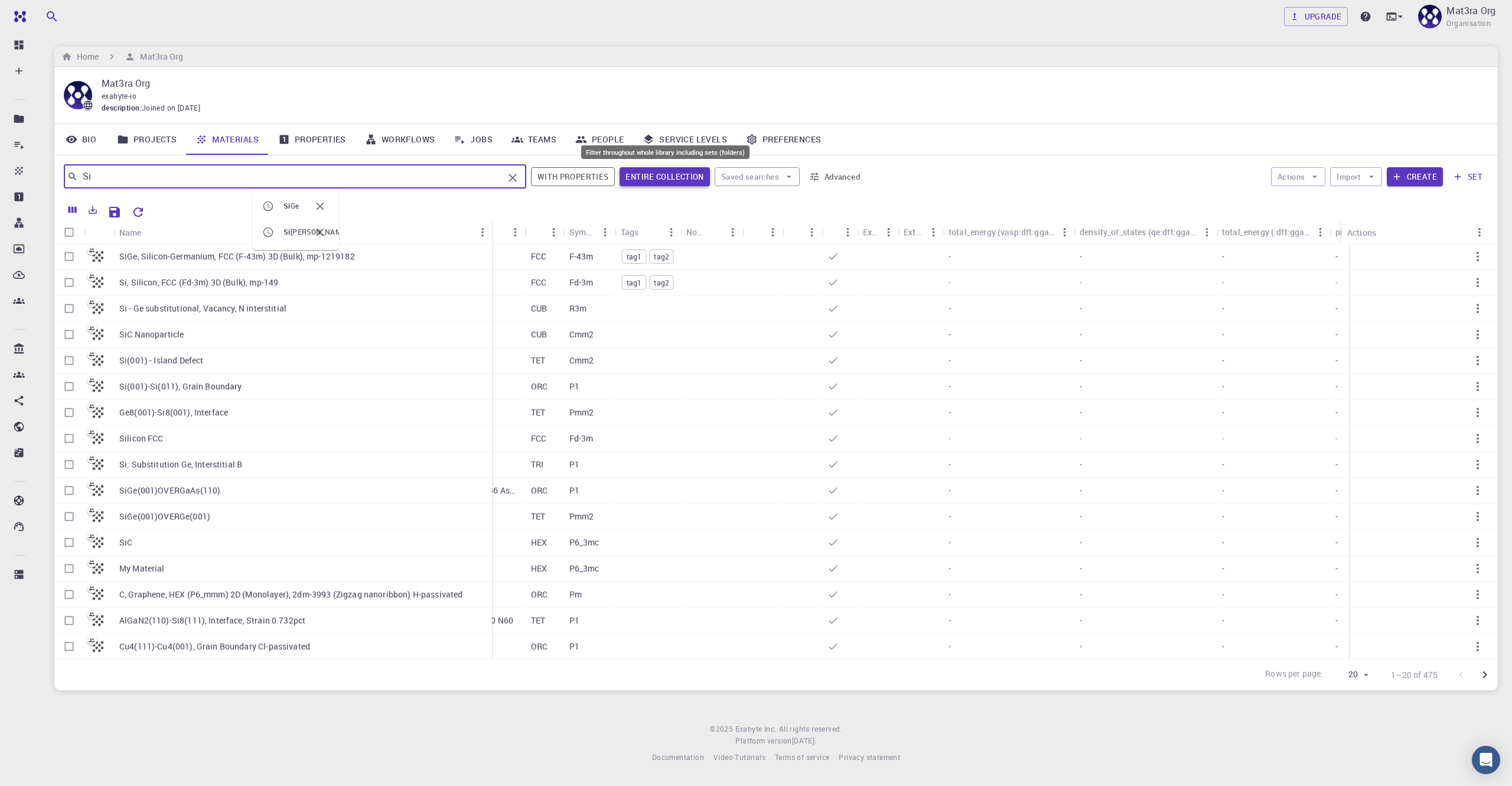
type input "Si"
click at [680, 176] on button "Entire collection" at bounding box center [664, 176] width 90 height 19
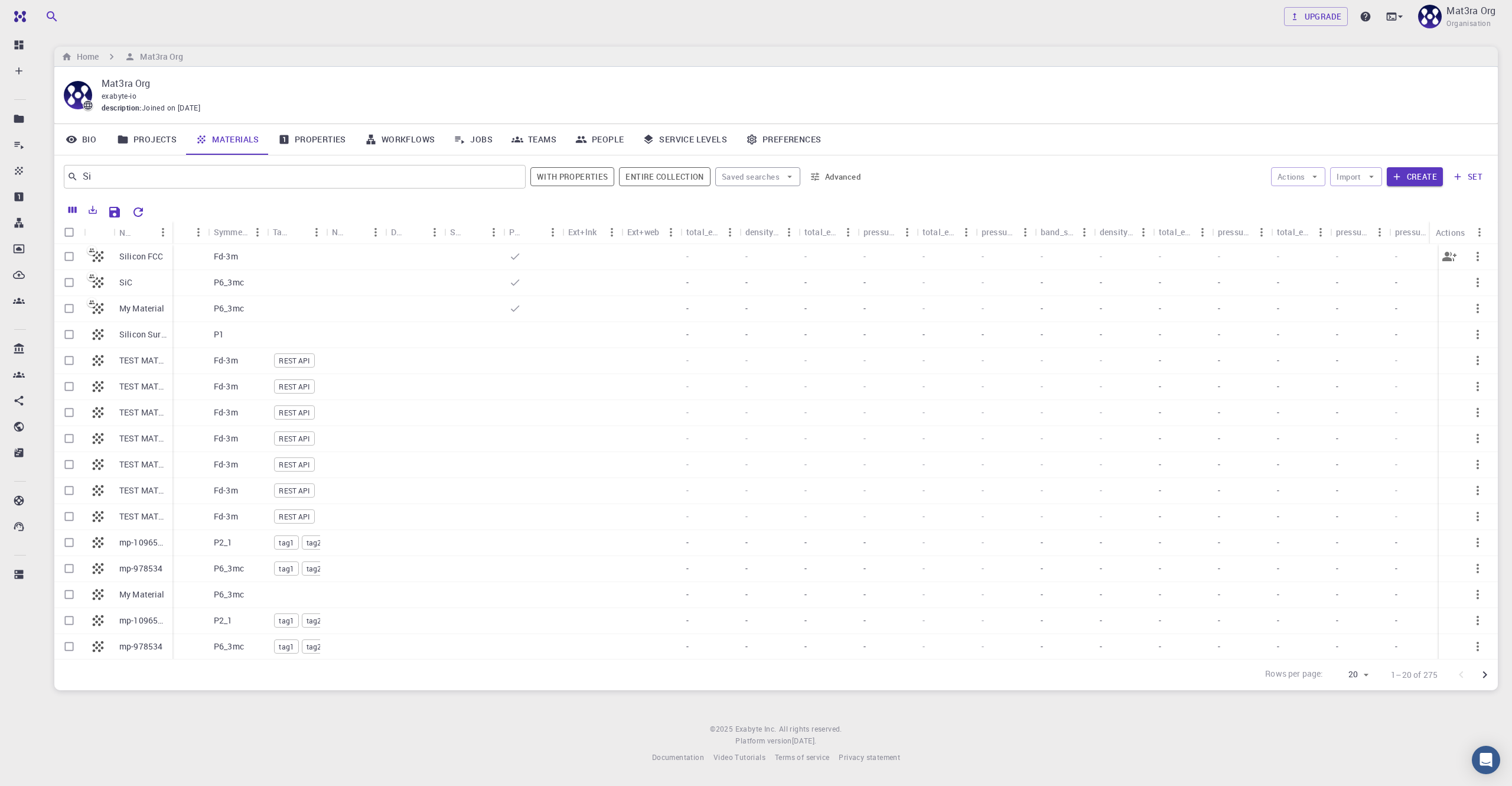
click at [756, 253] on icon "button" at bounding box center [1477, 256] width 14 height 14
click at [756, 284] on span "Set default" at bounding box center [1474, 284] width 37 height 12
click at [756, 179] on button "Create" at bounding box center [1415, 176] width 56 height 19
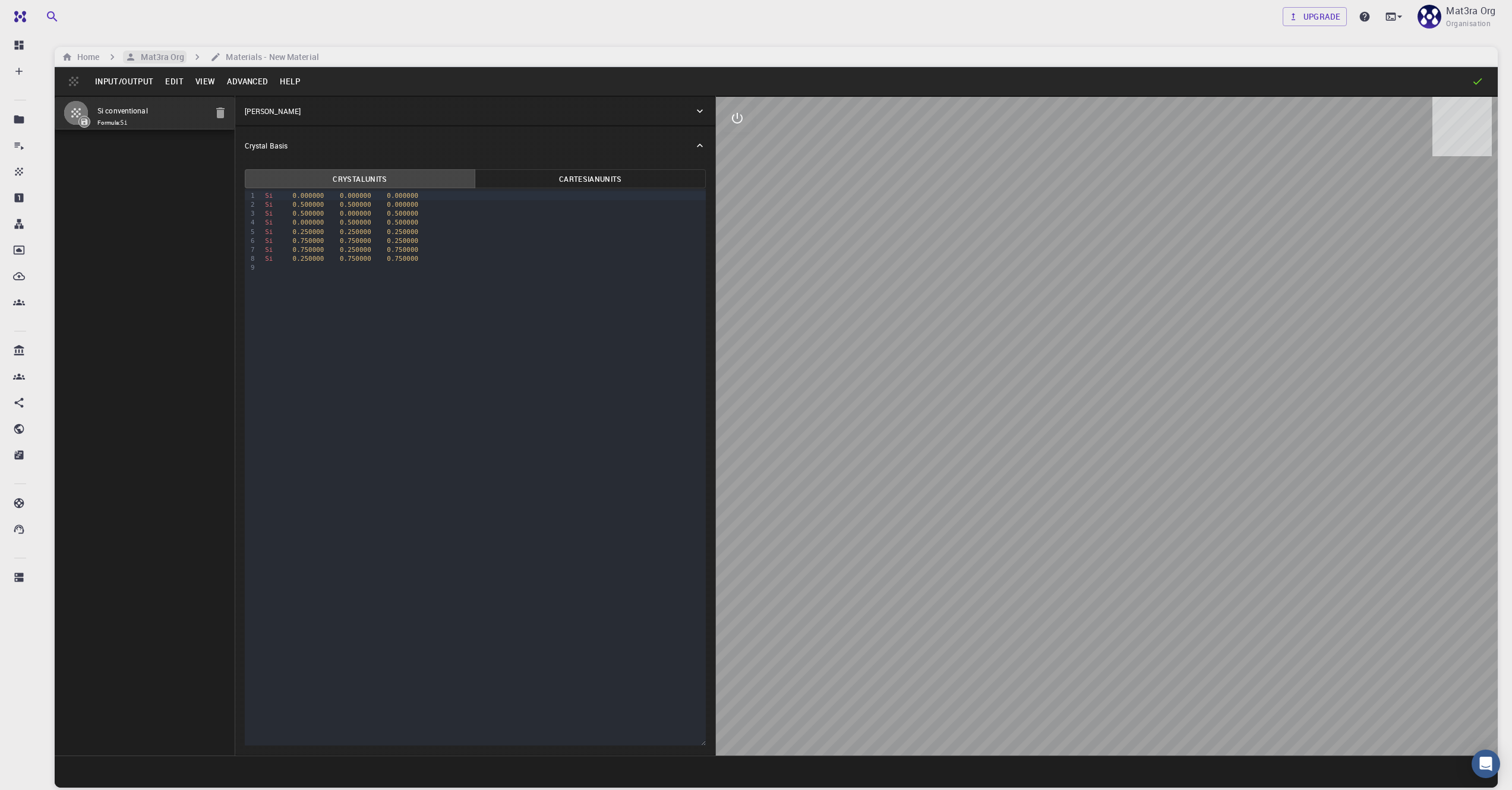
click at [160, 58] on h6 "Mat3ra Org" at bounding box center [160, 57] width 48 height 13
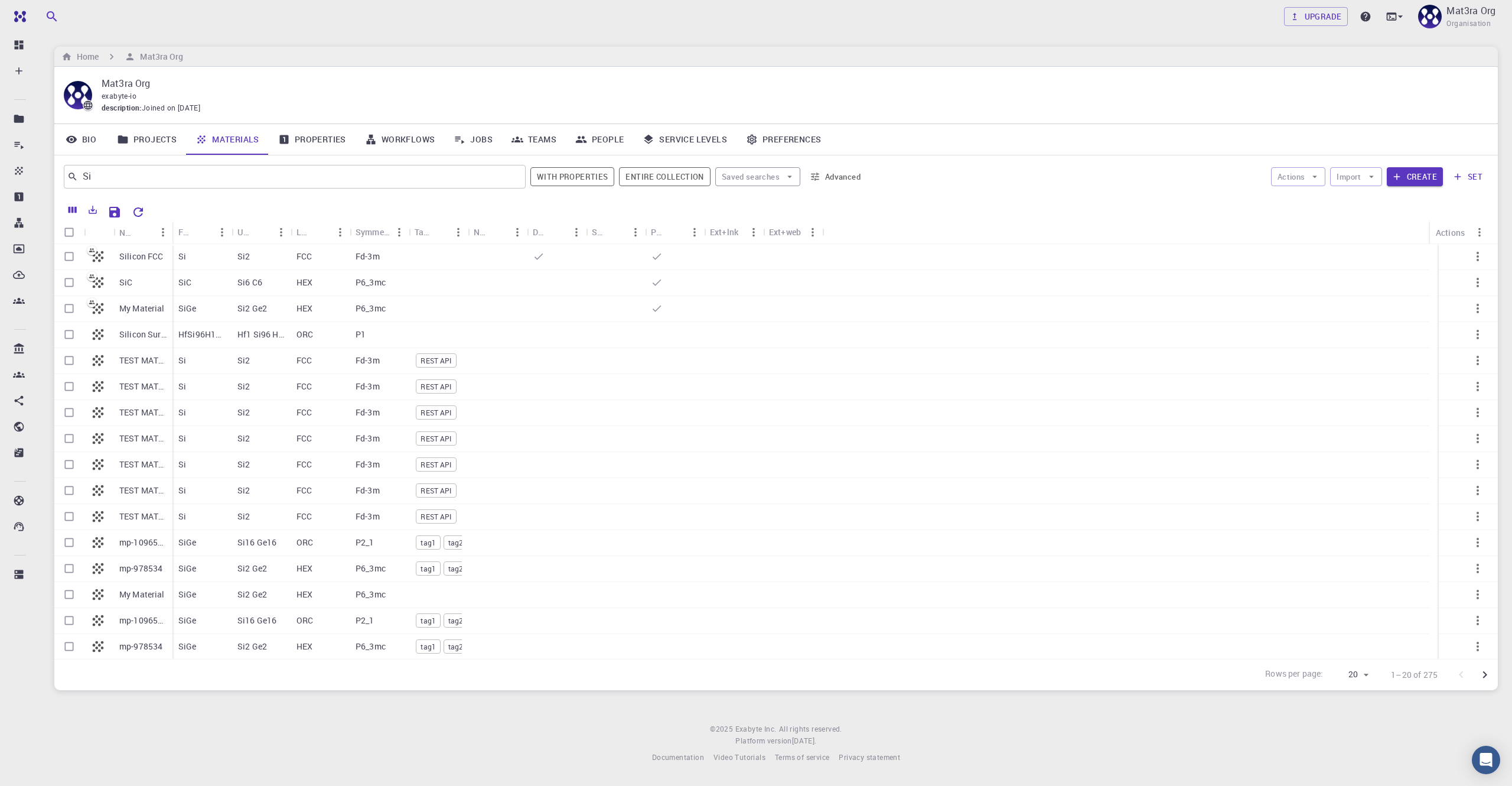
click at [756, 176] on button "Advanced" at bounding box center [835, 176] width 61 height 19
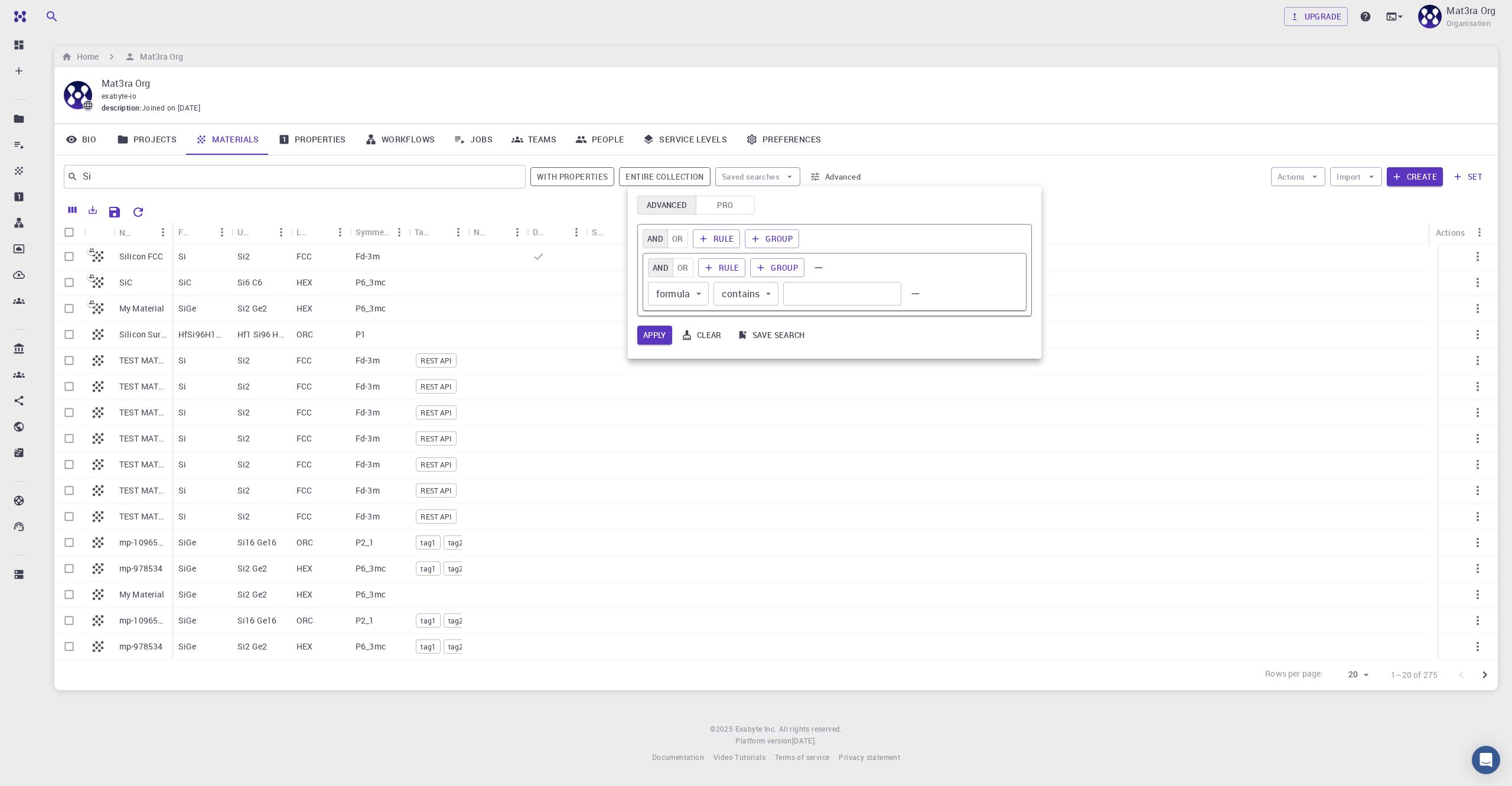
click at [713, 202] on button "Pro" at bounding box center [725, 205] width 59 height 19
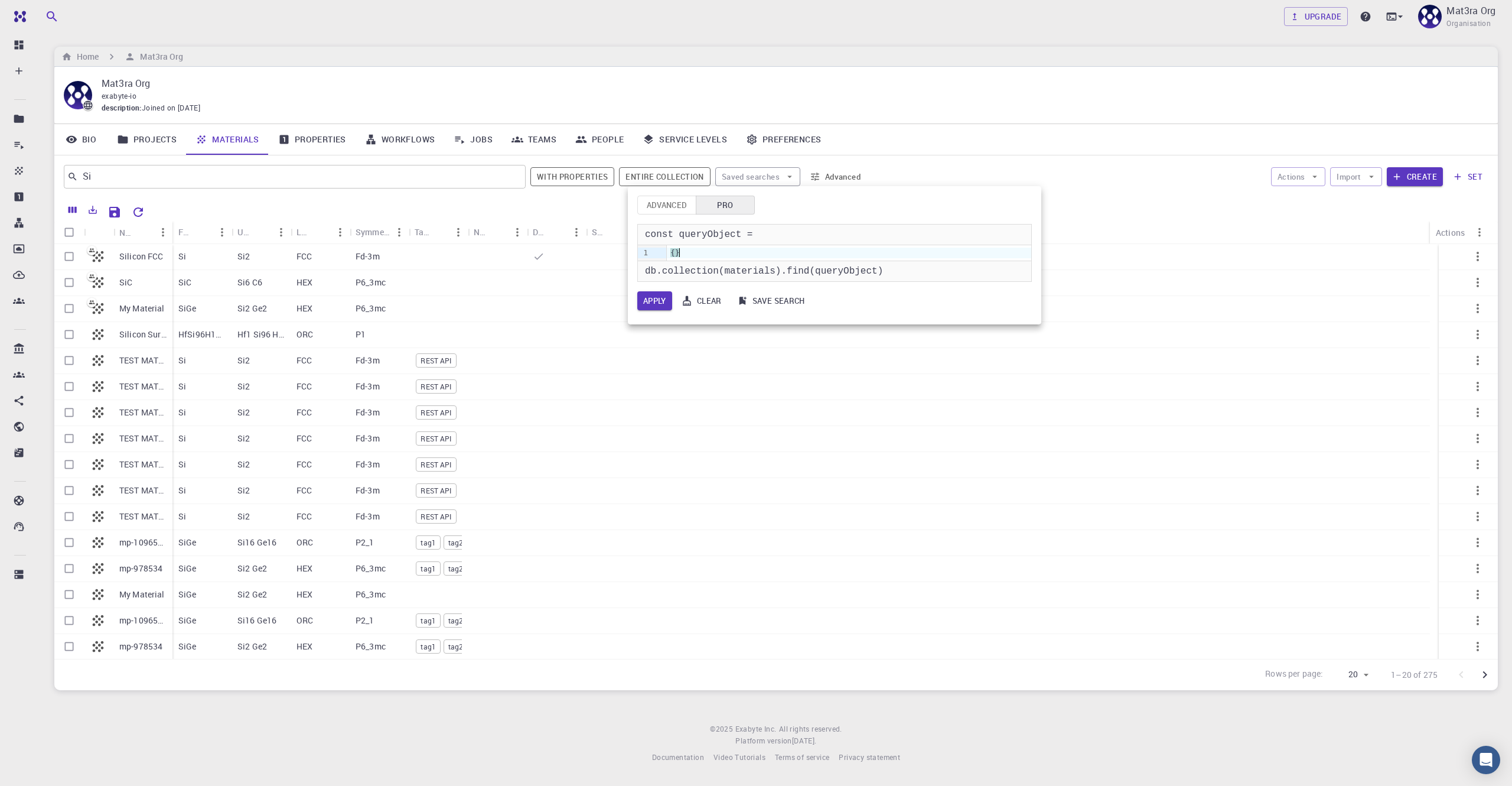
click at [756, 255] on div "{ }" at bounding box center [849, 252] width 364 height 11
click at [660, 303] on button "Apply" at bounding box center [655, 301] width 35 height 19
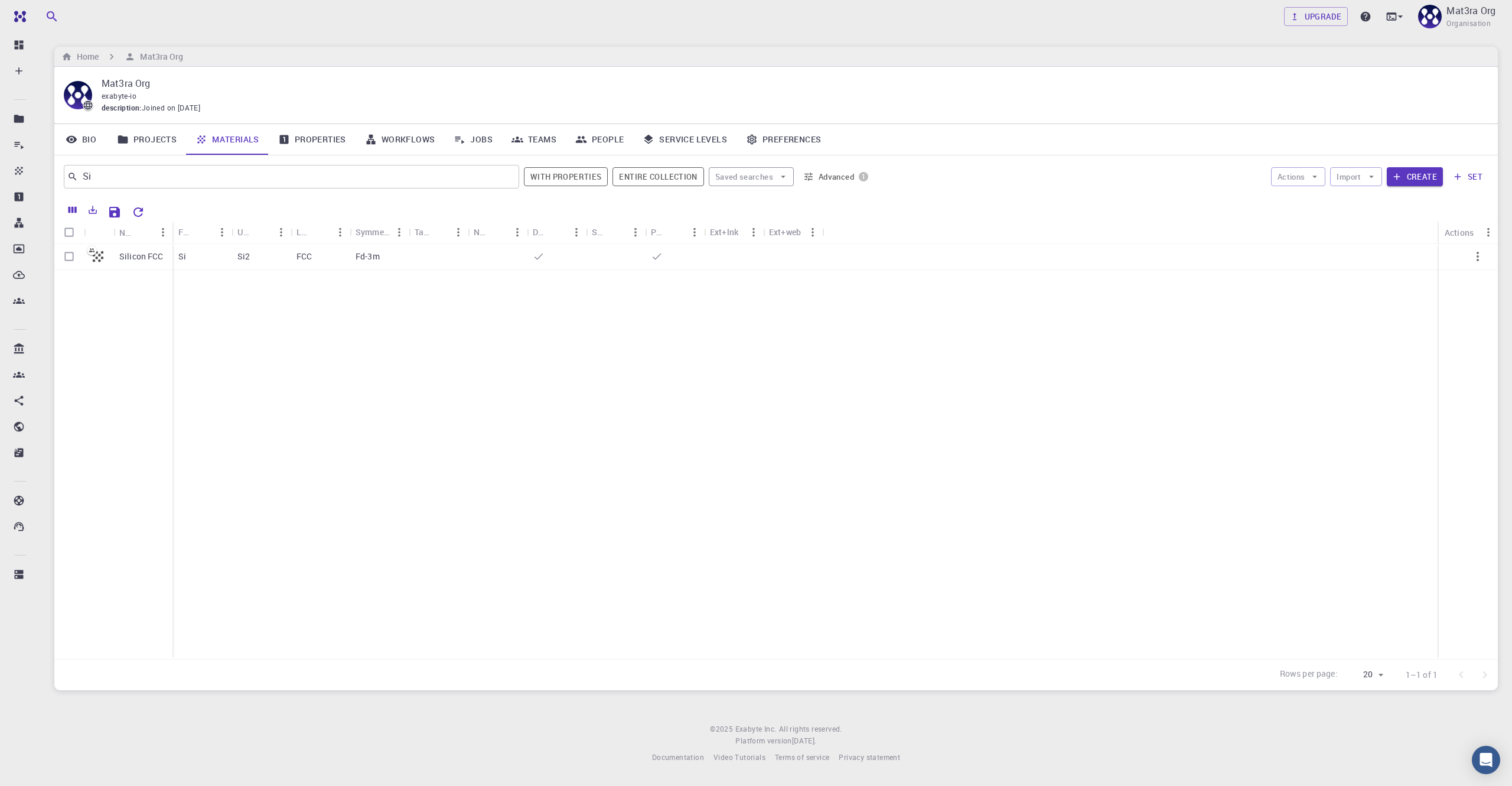
click at [756, 171] on button "Advanced 1" at bounding box center [836, 176] width 75 height 19
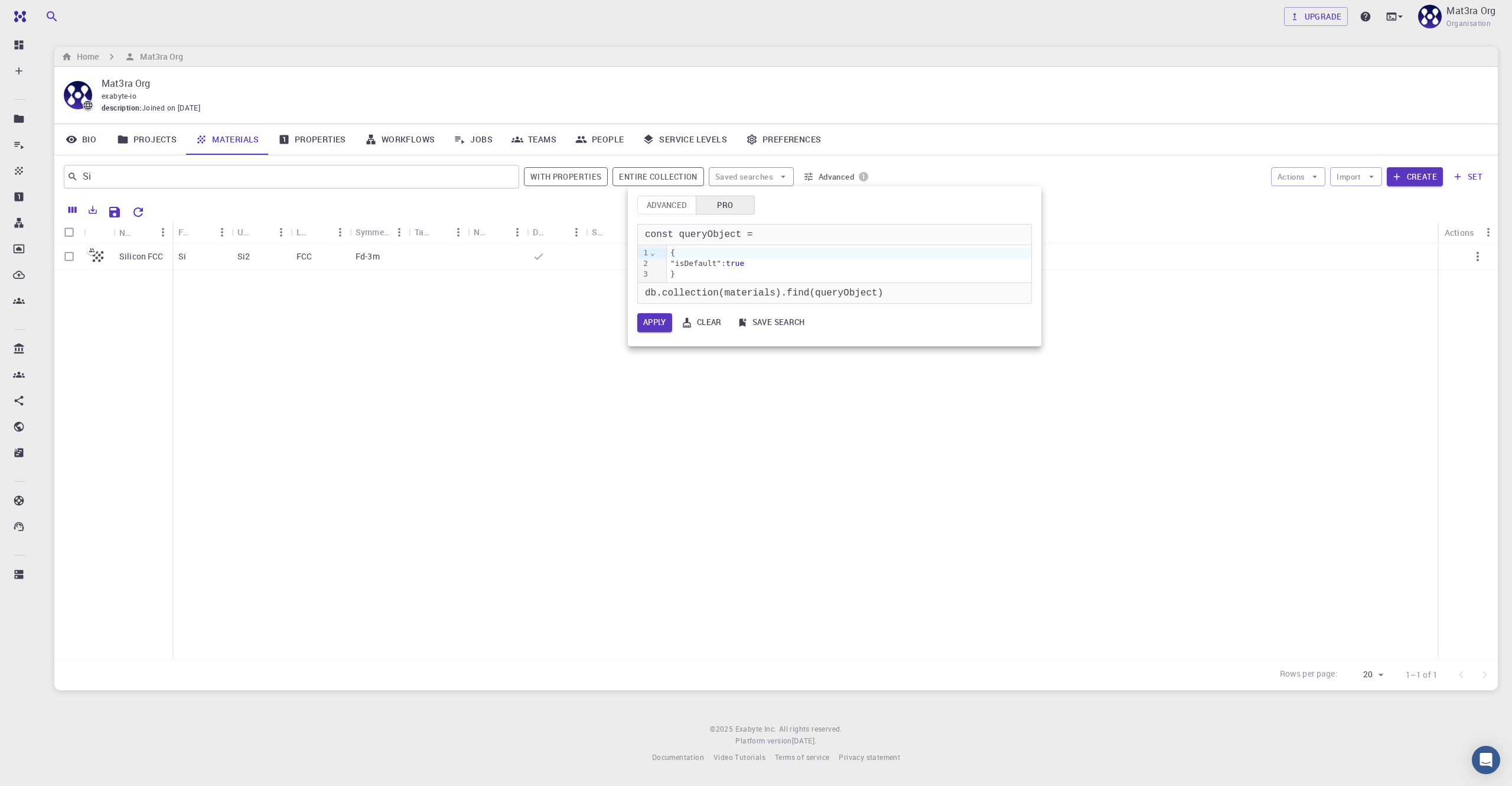
click at [708, 274] on div "}" at bounding box center [849, 274] width 364 height 11
click at [710, 318] on button "Clear" at bounding box center [702, 323] width 50 height 19
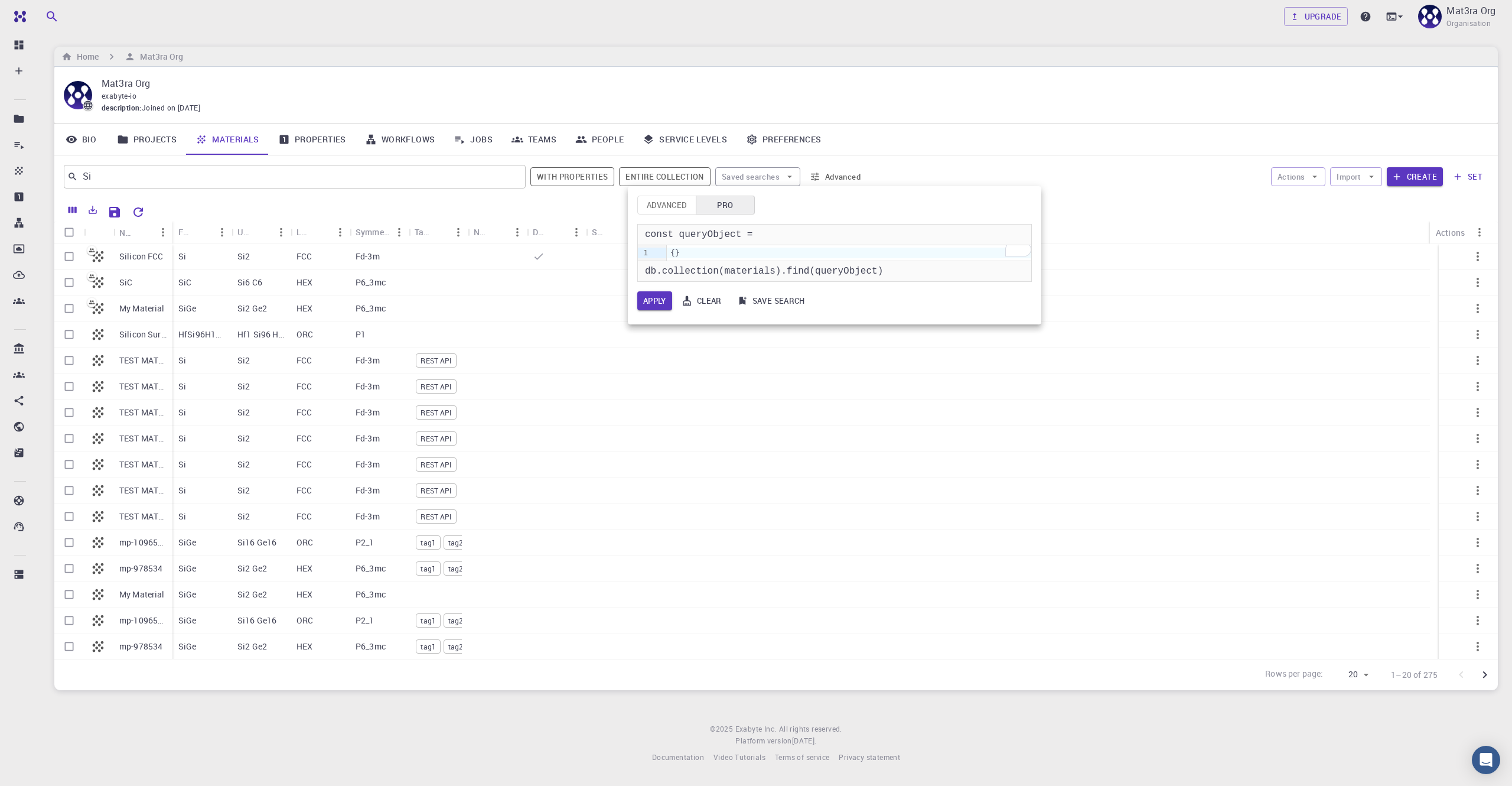
click at [701, 301] on button "Clear" at bounding box center [702, 301] width 50 height 19
click at [756, 106] on div at bounding box center [756, 393] width 1512 height 786
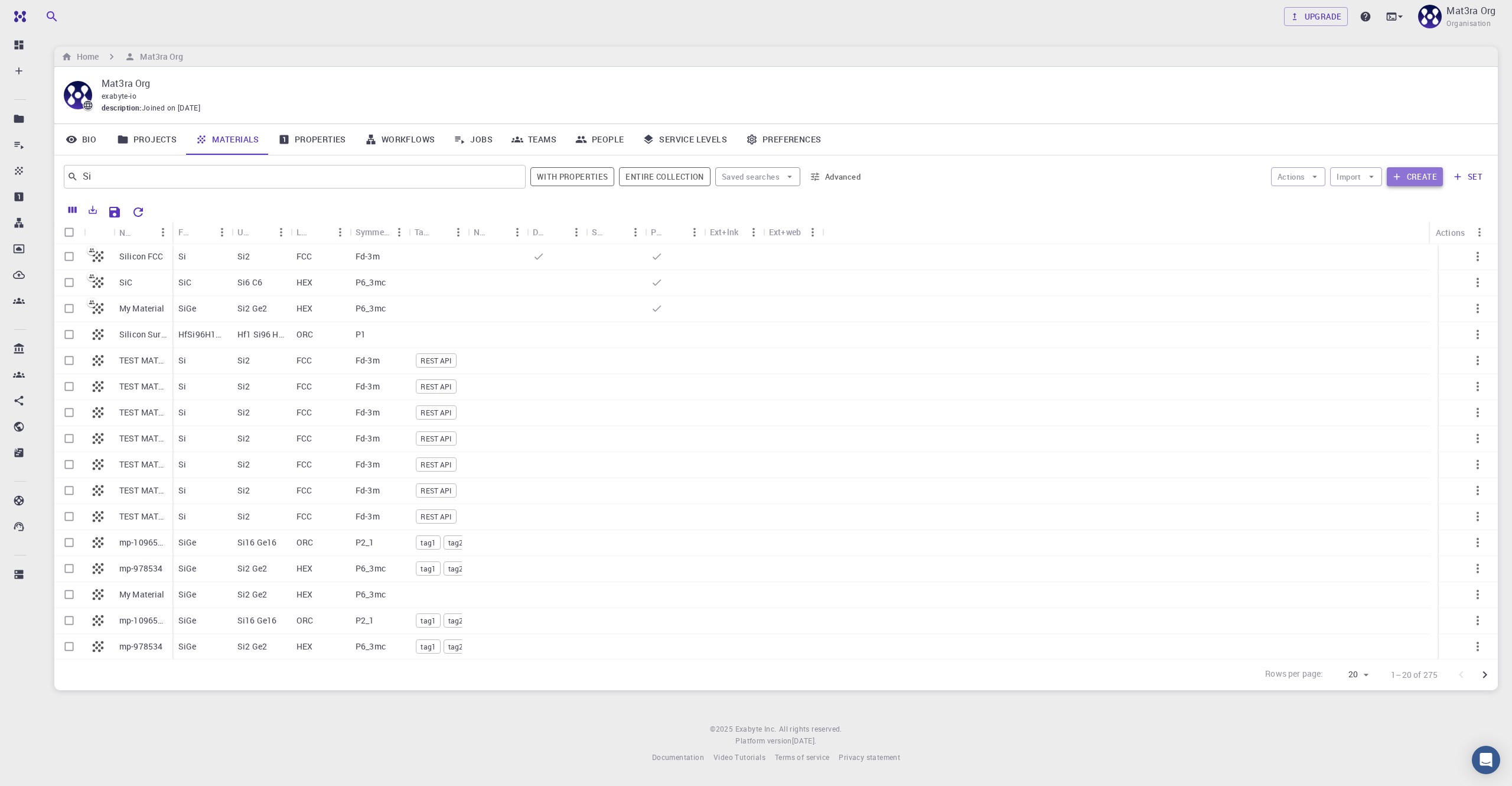
click at [756, 179] on button "Create" at bounding box center [1415, 176] width 56 height 19
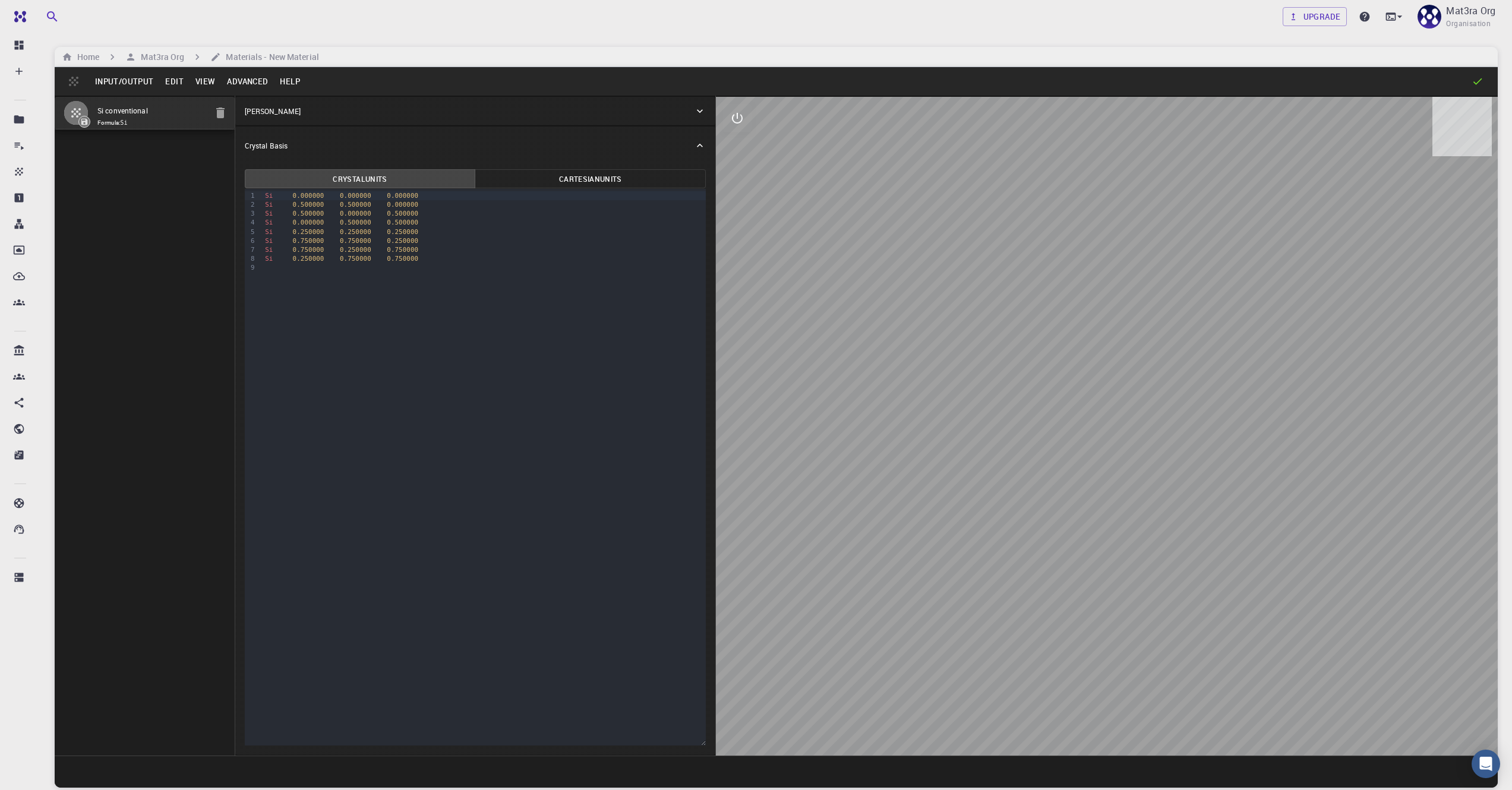
click at [185, 25] on div "Upgrade Mat3ra Org Organisation" at bounding box center [776, 17] width 1472 height 31
click at [88, 53] on h6 "Home" at bounding box center [85, 57] width 26 height 13
click at [760, 26] on span "Organisation" at bounding box center [1468, 24] width 45 height 12
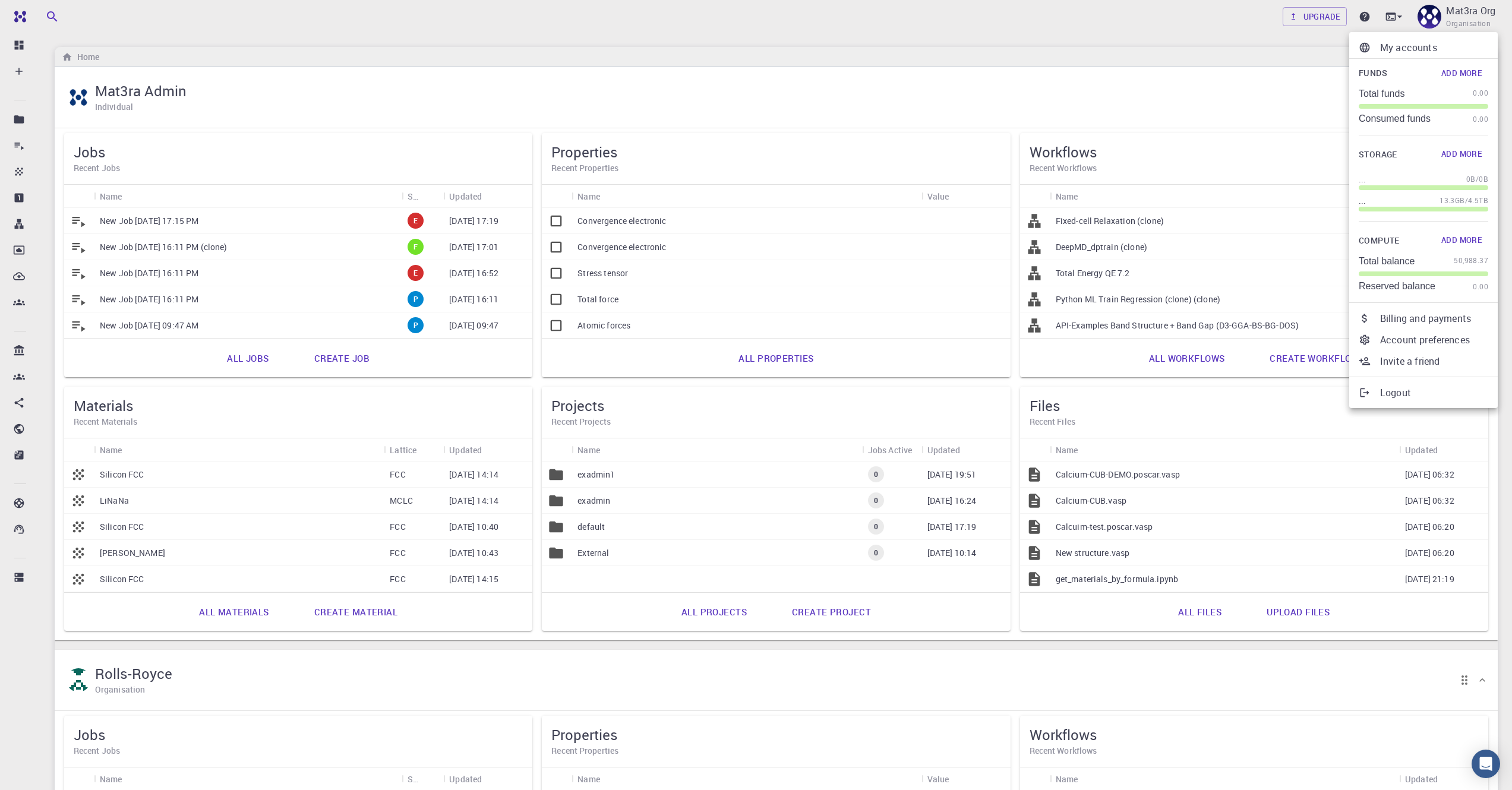
click at [760, 14] on div at bounding box center [756, 395] width 1512 height 790
